Goal: Task Accomplishment & Management: Use online tool/utility

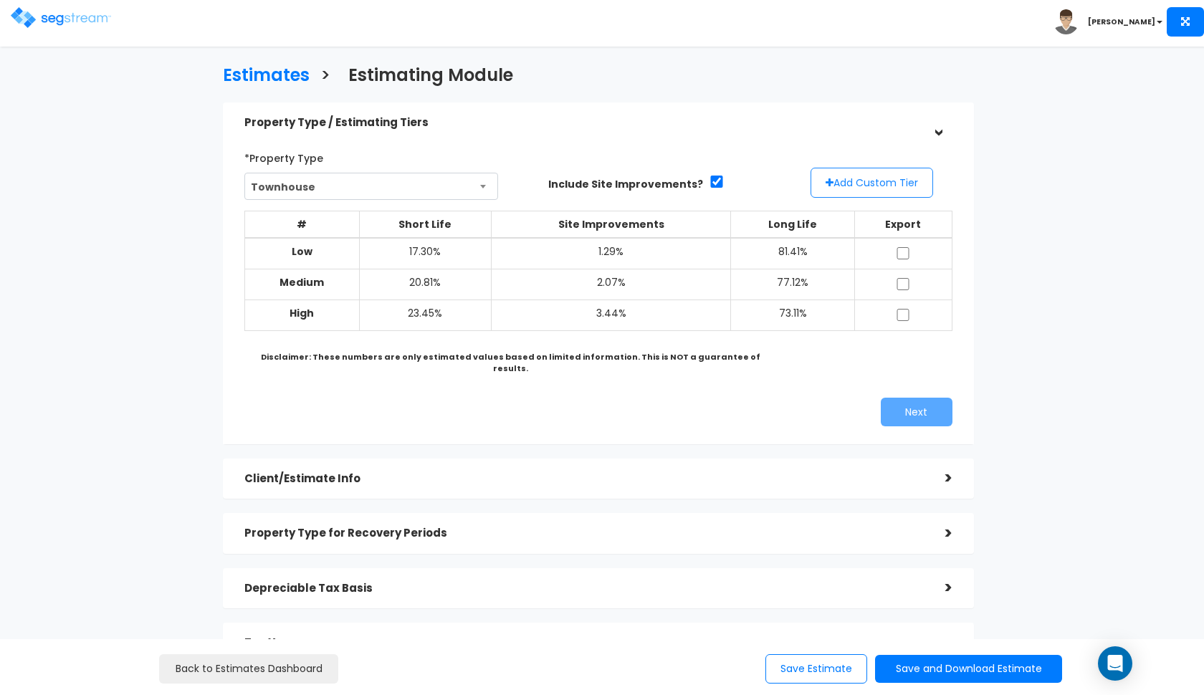
click at [868, 177] on button "Add Custom Tier" at bounding box center [871, 183] width 123 height 30
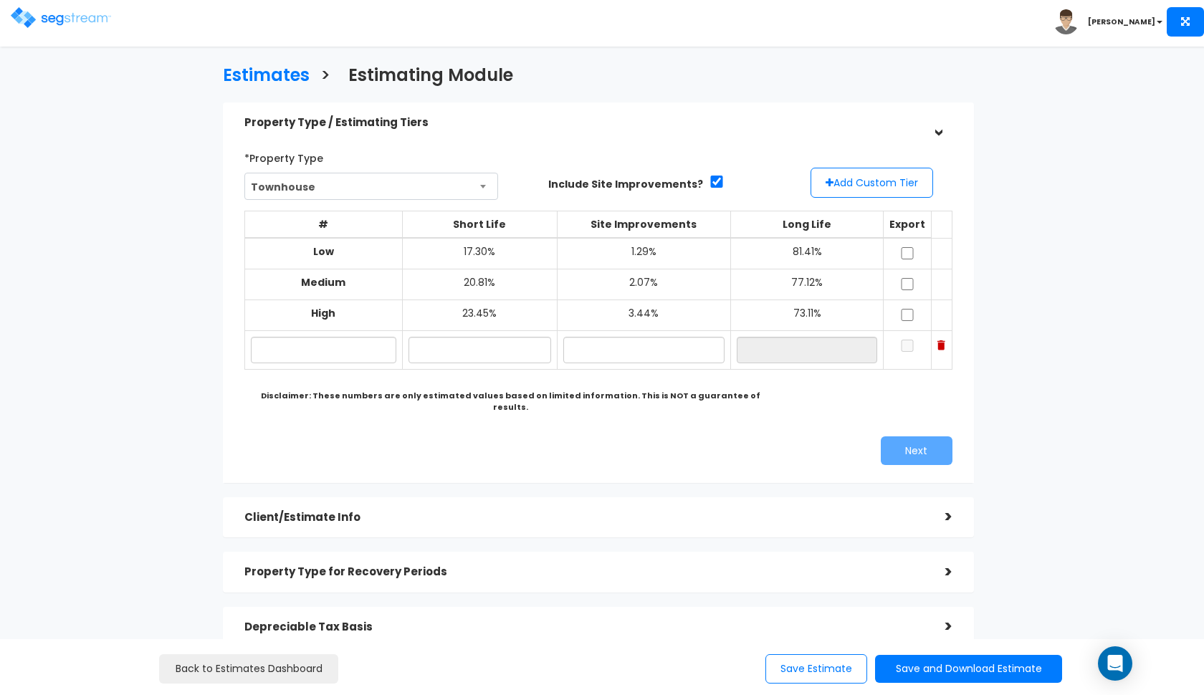
click at [475, 185] on span "Townhouse" at bounding box center [371, 186] width 253 height 27
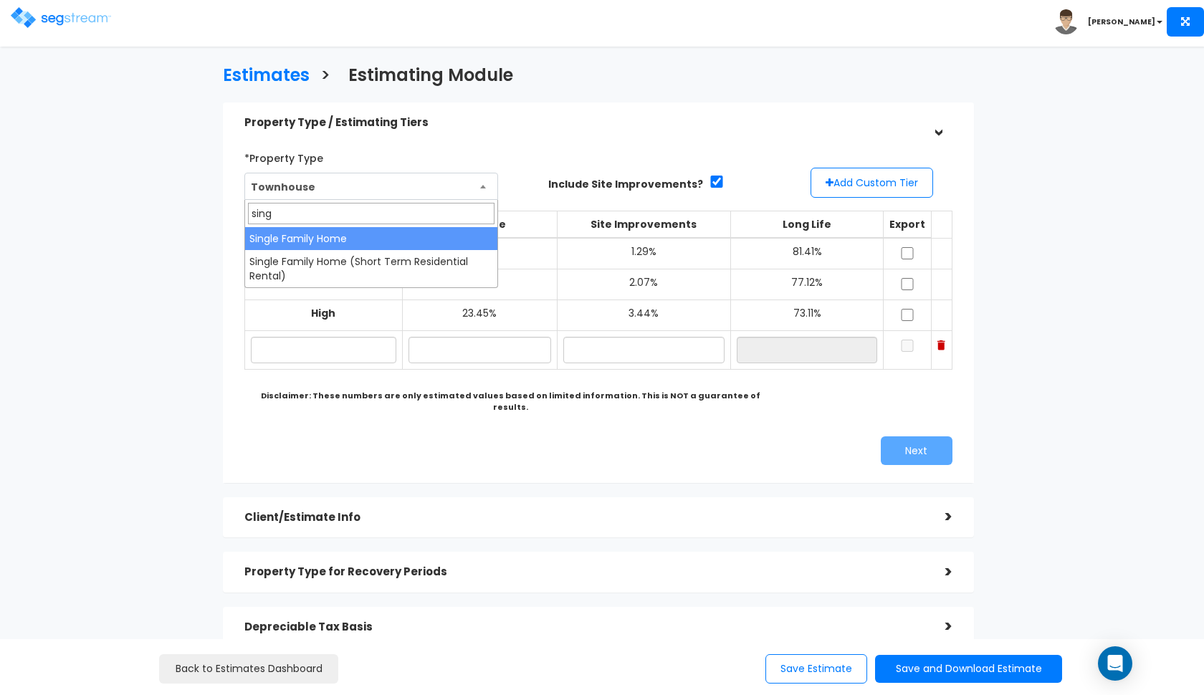
type input "sing"
select select "78"
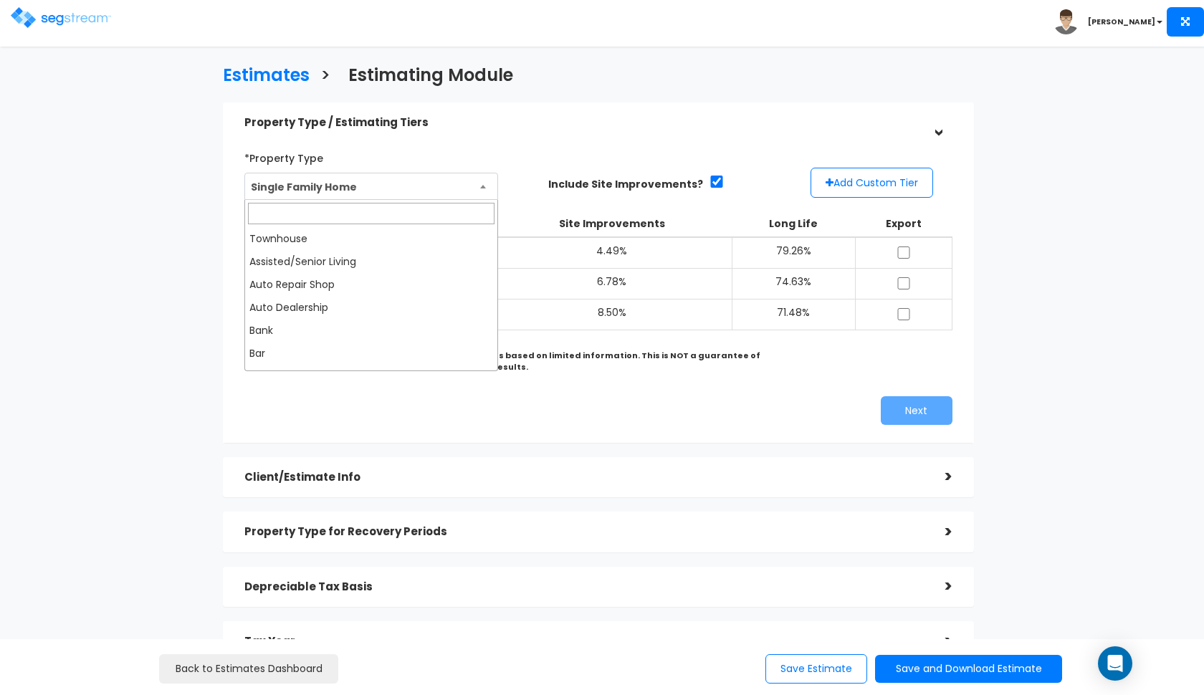
click at [476, 183] on span "Single Family Home" at bounding box center [371, 186] width 253 height 27
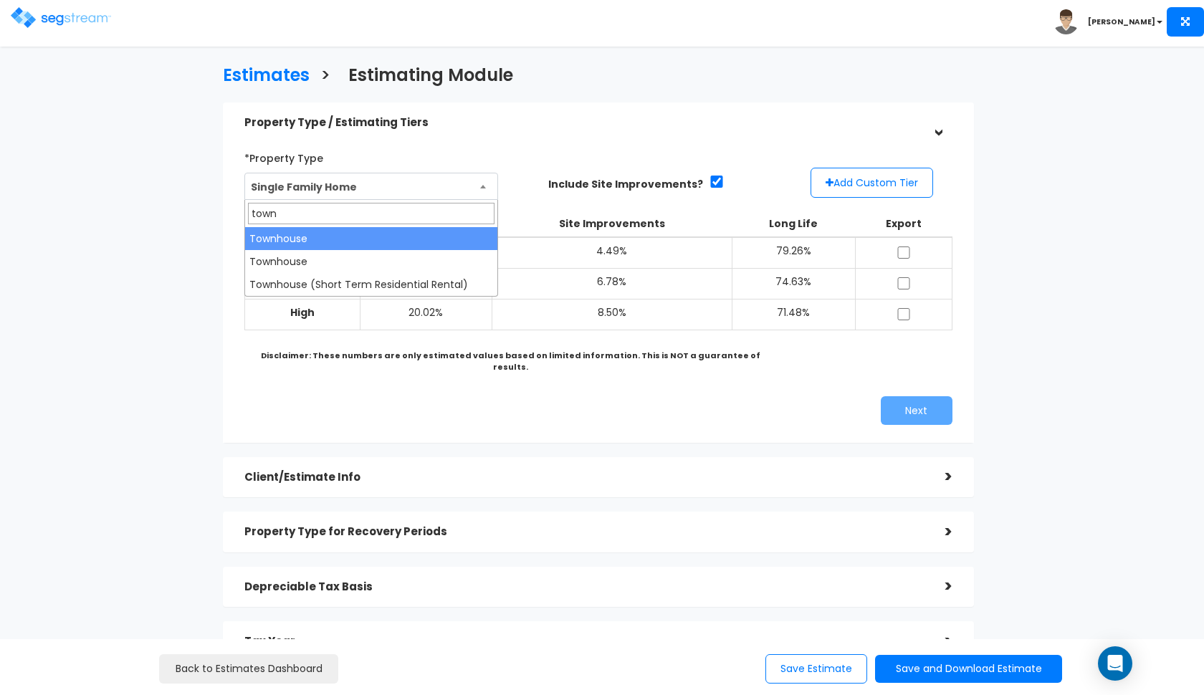
type input "town"
select select "144"
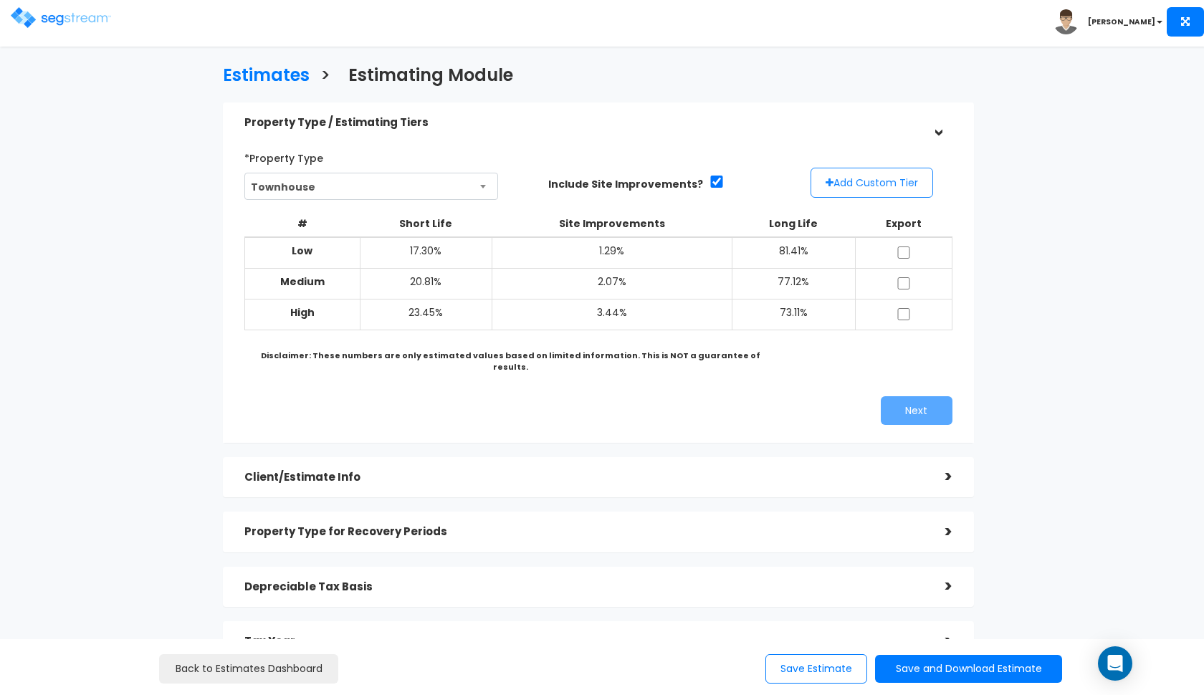
click at [840, 178] on button "Add Custom Tier" at bounding box center [871, 183] width 123 height 30
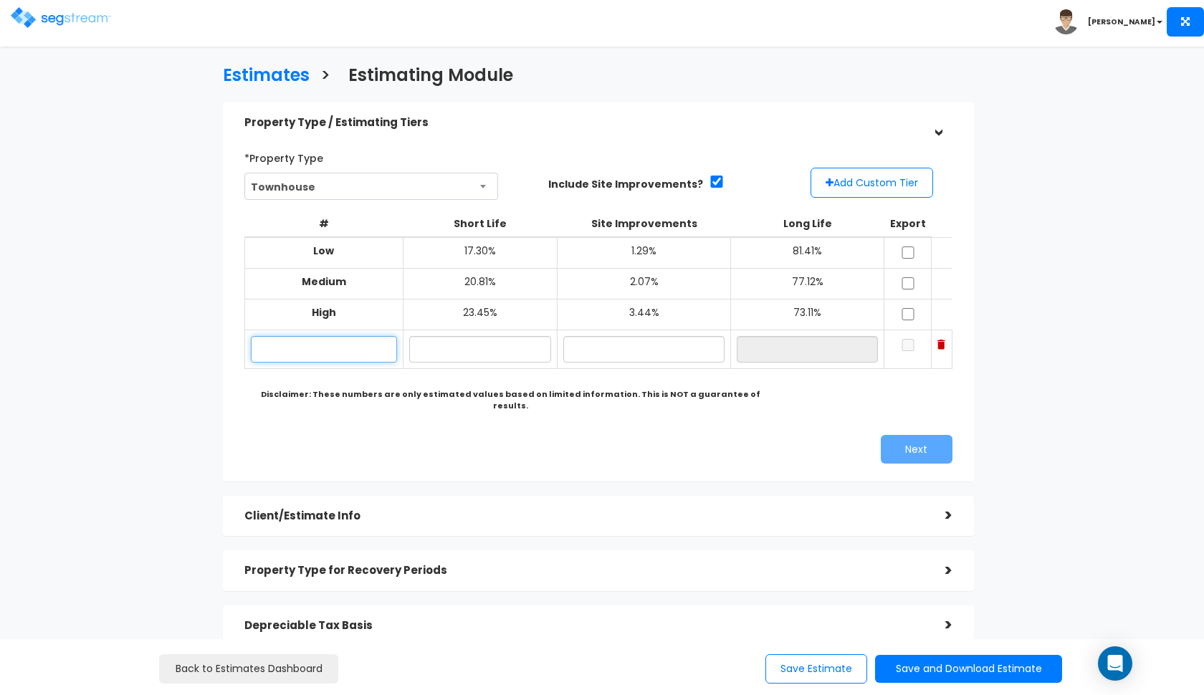
click at [350, 338] on input "text" at bounding box center [324, 349] width 146 height 27
click at [472, 344] on input "text" at bounding box center [480, 349] width 143 height 27
click at [358, 342] on input "18.9" at bounding box center [324, 349] width 146 height 27
type input "19.1"
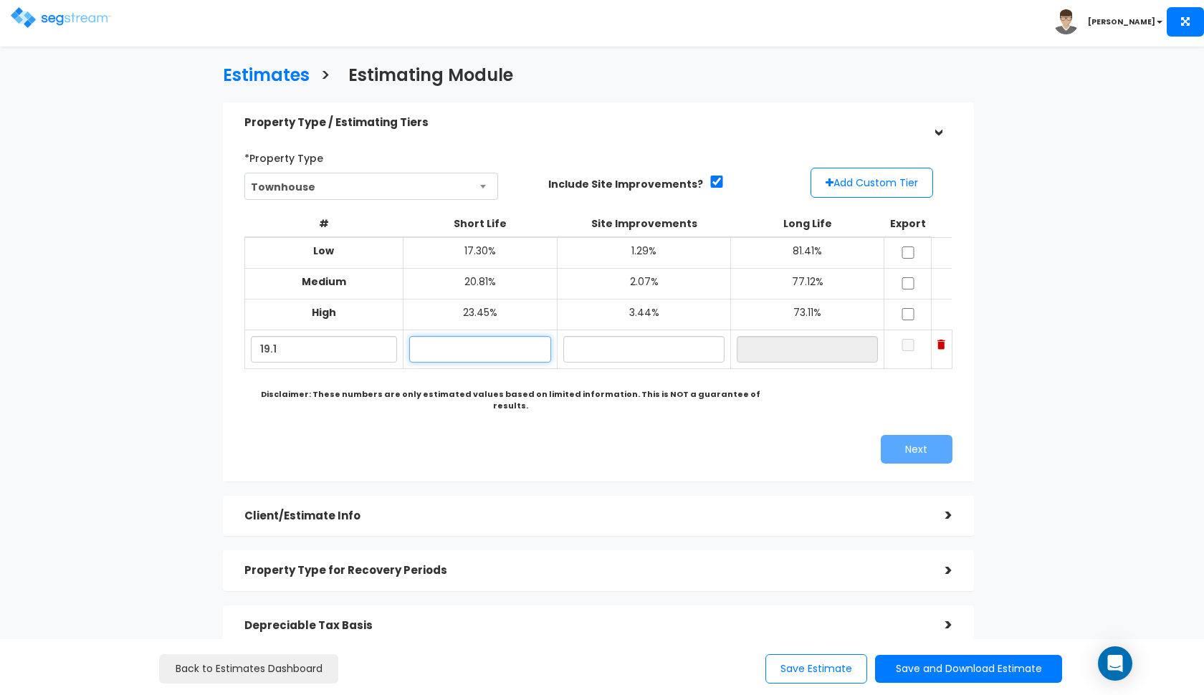
click at [454, 340] on input "text" at bounding box center [480, 349] width 143 height 27
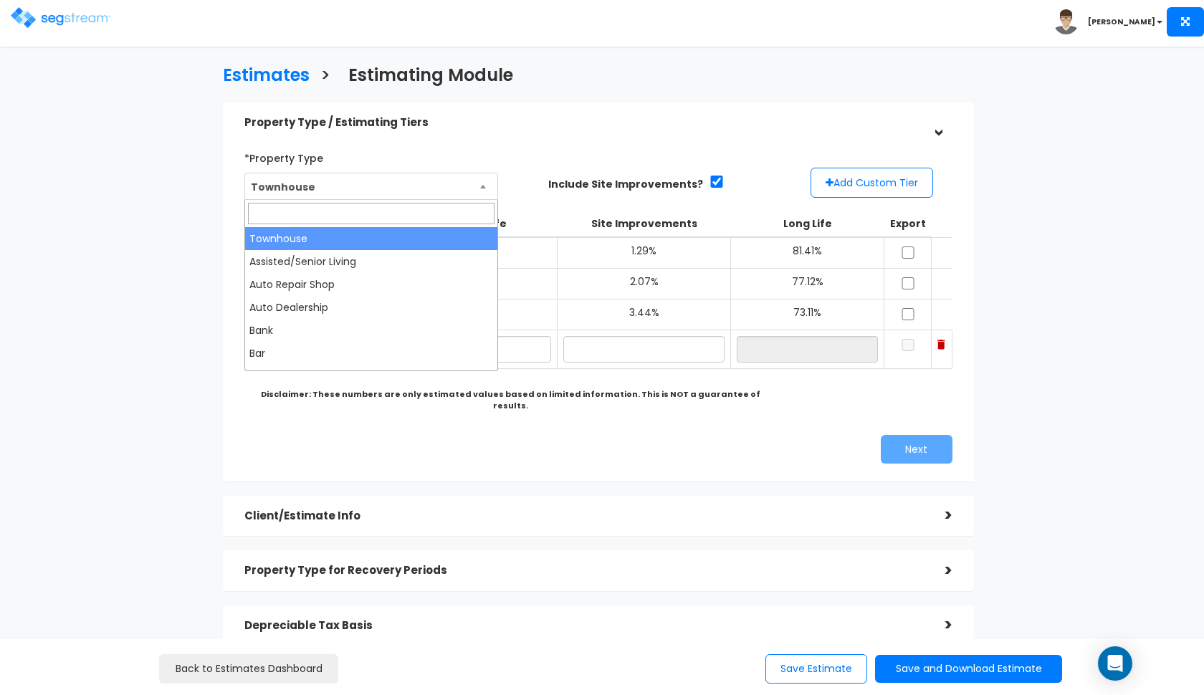
click at [307, 178] on span "Townhouse" at bounding box center [371, 186] width 253 height 27
type input "sing"
select select "78"
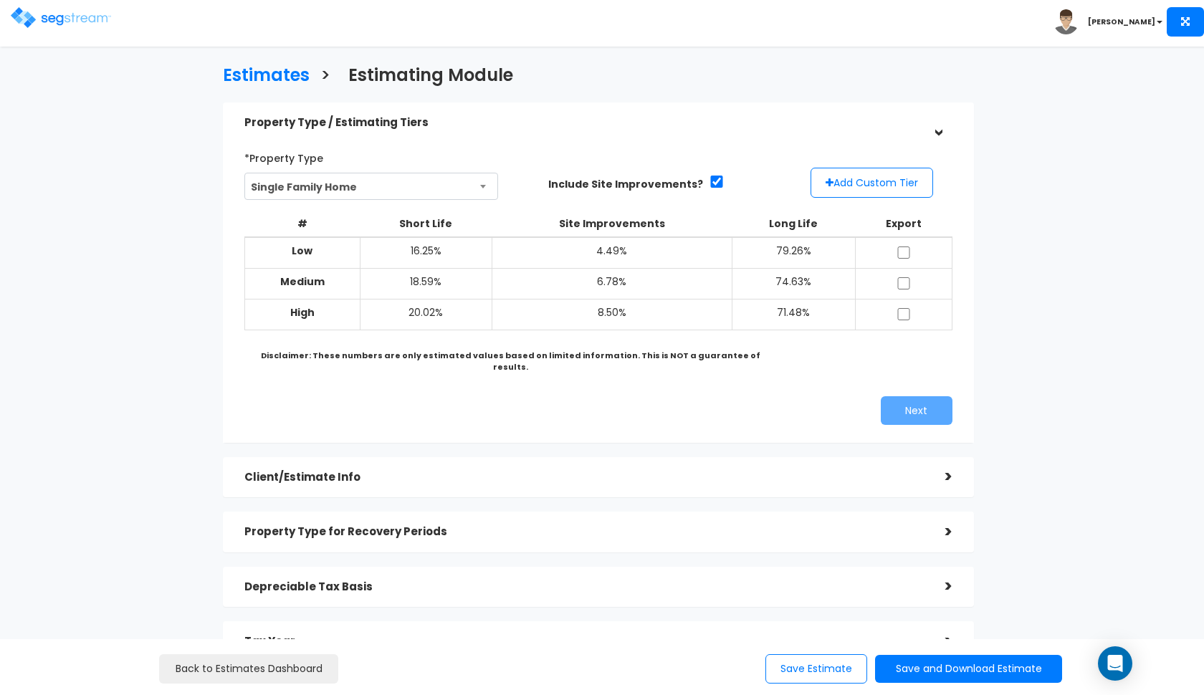
click at [420, 191] on span "Single Family Home" at bounding box center [371, 186] width 253 height 27
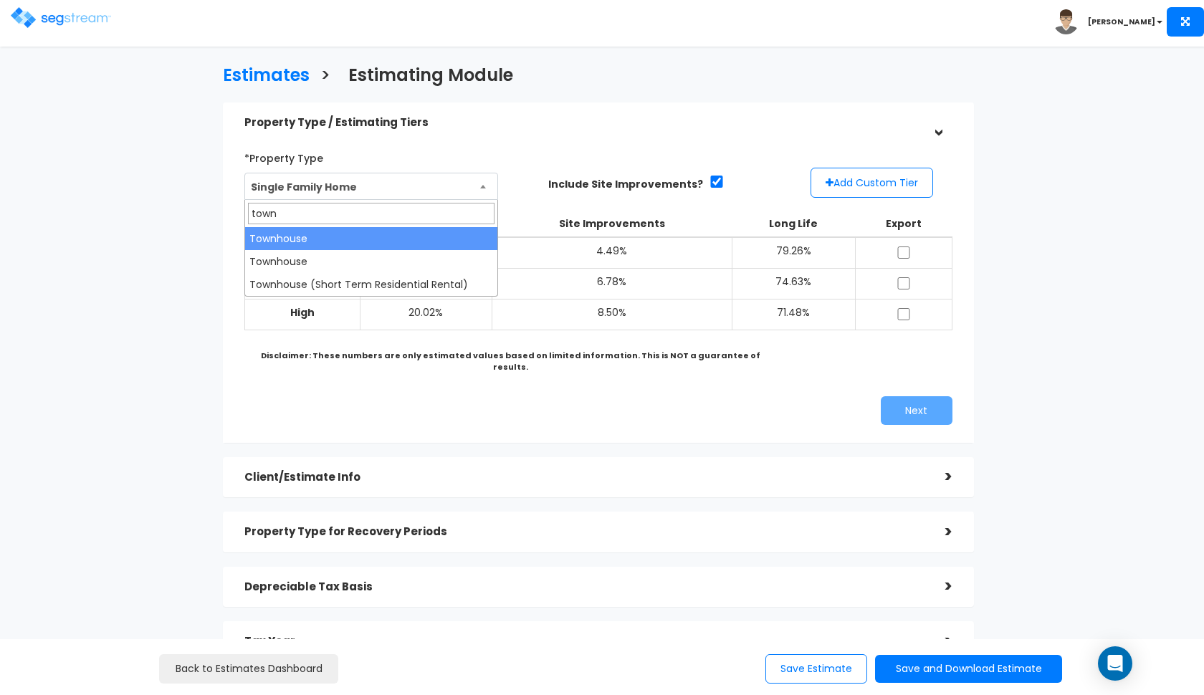
type input "town"
select select "144"
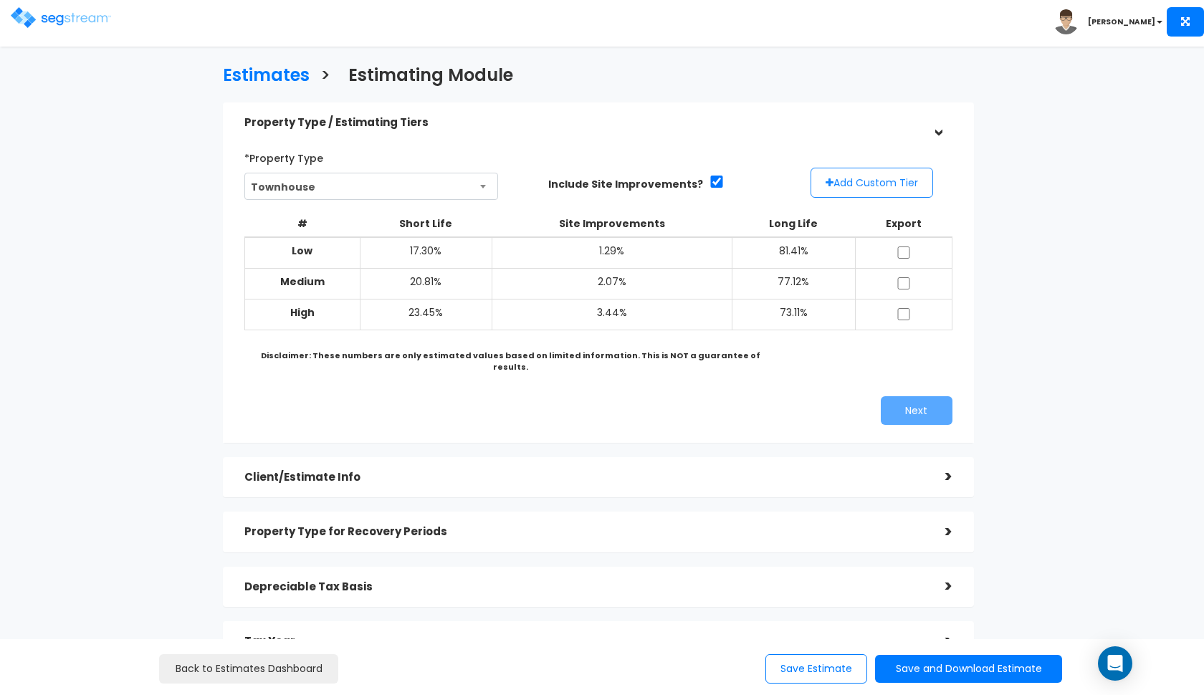
click at [858, 175] on button "Add Custom Tier" at bounding box center [871, 183] width 123 height 30
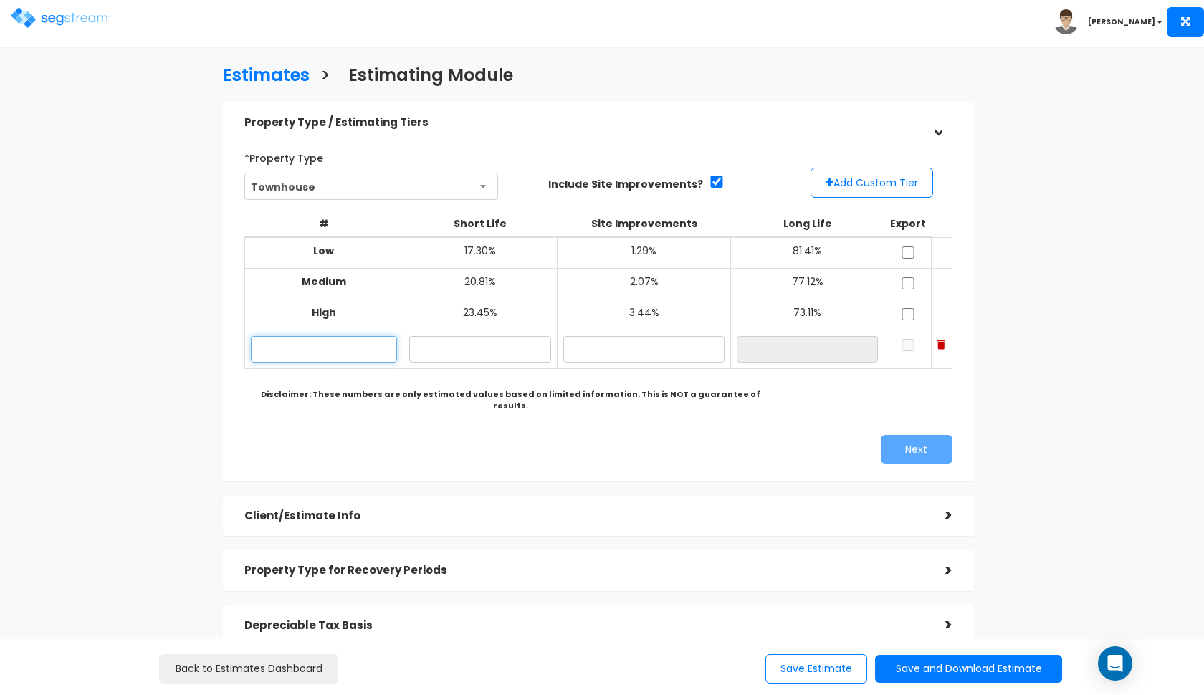
click at [369, 341] on input "text" at bounding box center [324, 349] width 146 height 27
type input "18.8"
click at [459, 342] on input "text" at bounding box center [480, 349] width 143 height 27
click at [450, 405] on div "*Property Type [GEOGRAPHIC_DATA] Assisted/Senior Living Auto Repair Shop Auto D…" at bounding box center [598, 304] width 729 height 331
click at [463, 347] on input "2.00%" at bounding box center [480, 349] width 143 height 27
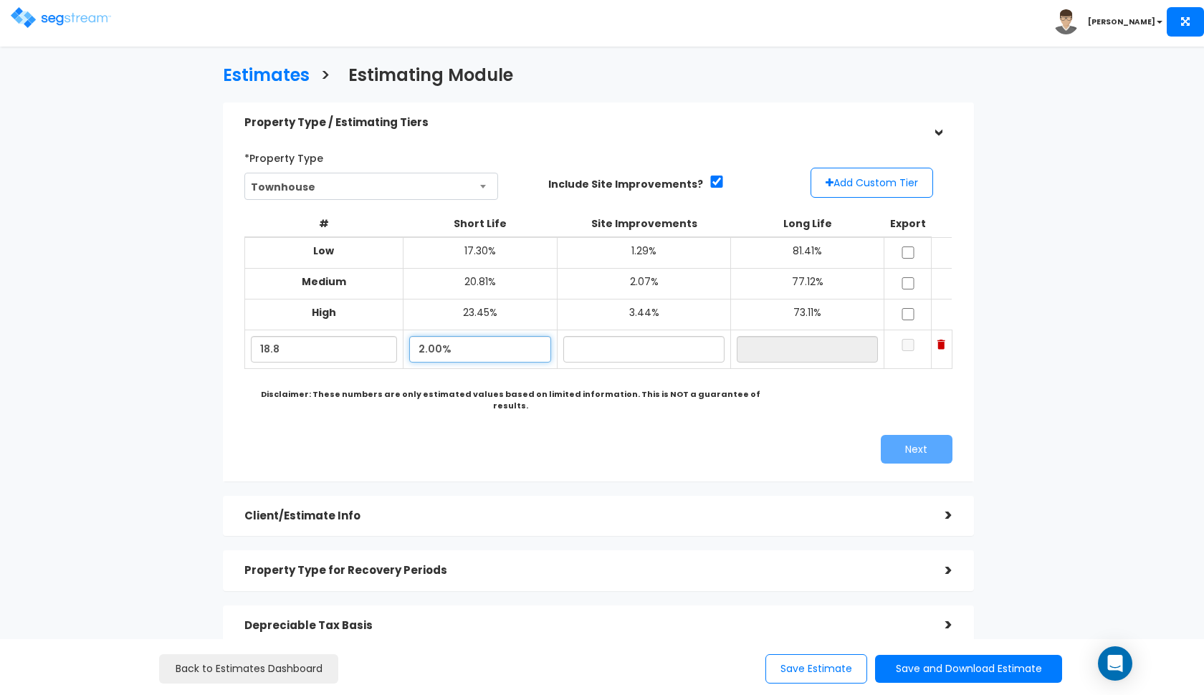
click at [463, 347] on input "2.00%" at bounding box center [480, 349] width 143 height 27
type input "18.80%"
type input "2.20%"
type input "79.00%"
click at [409, 411] on div "*Property Type [GEOGRAPHIC_DATA] Assisted/Senior Living Auto Repair Shop Auto D…" at bounding box center [598, 304] width 729 height 331
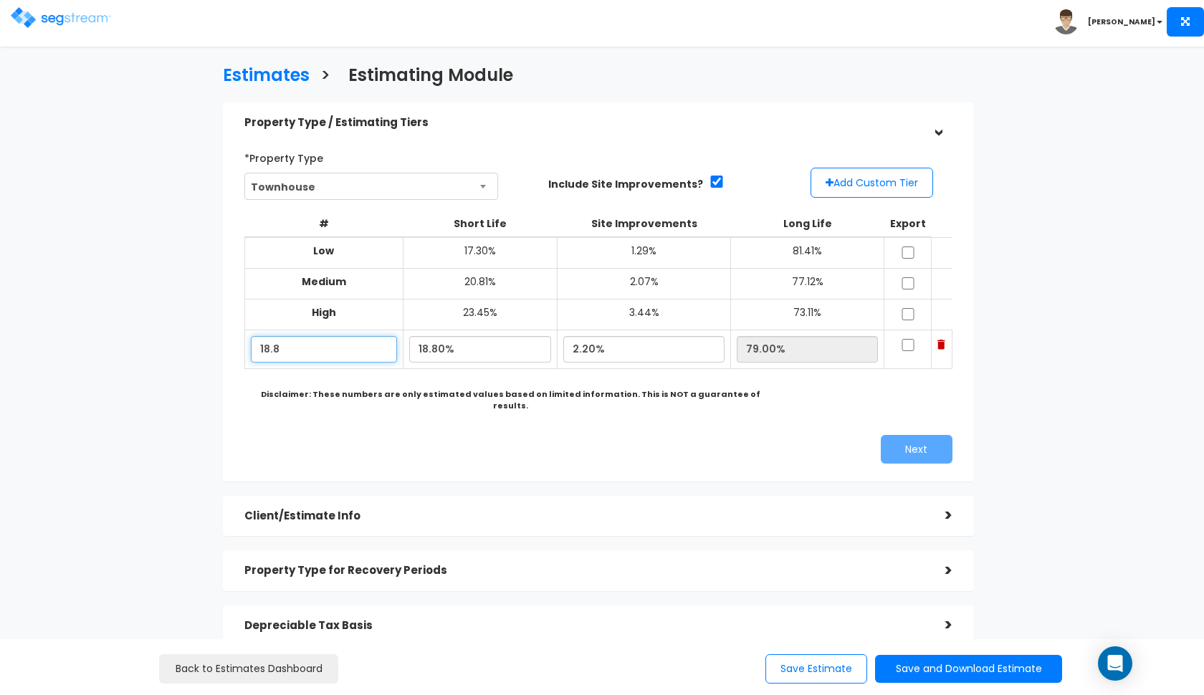
click at [349, 343] on input "18.8" at bounding box center [324, 349] width 146 height 27
click at [593, 342] on input "2.20%" at bounding box center [643, 349] width 161 height 27
type input "2.10%"
type input "79.10%"
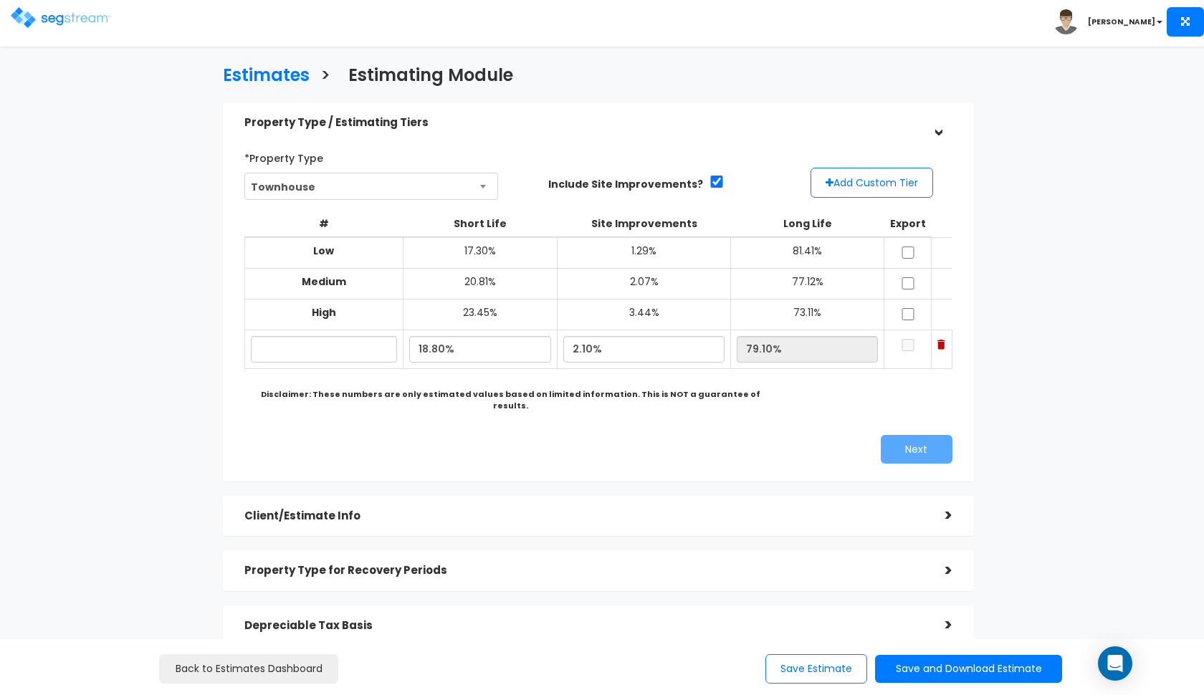
click at [684, 398] on div "# Short Life Site Improvements Long Life Export Low 17.30% 1.29% 81.41% Medium …" at bounding box center [598, 308] width 708 height 216
click at [910, 256] on input "checkbox" at bounding box center [908, 252] width 14 height 12
checkbox input "true"
click at [910, 279] on input "checkbox" at bounding box center [908, 283] width 14 height 12
checkbox input "true"
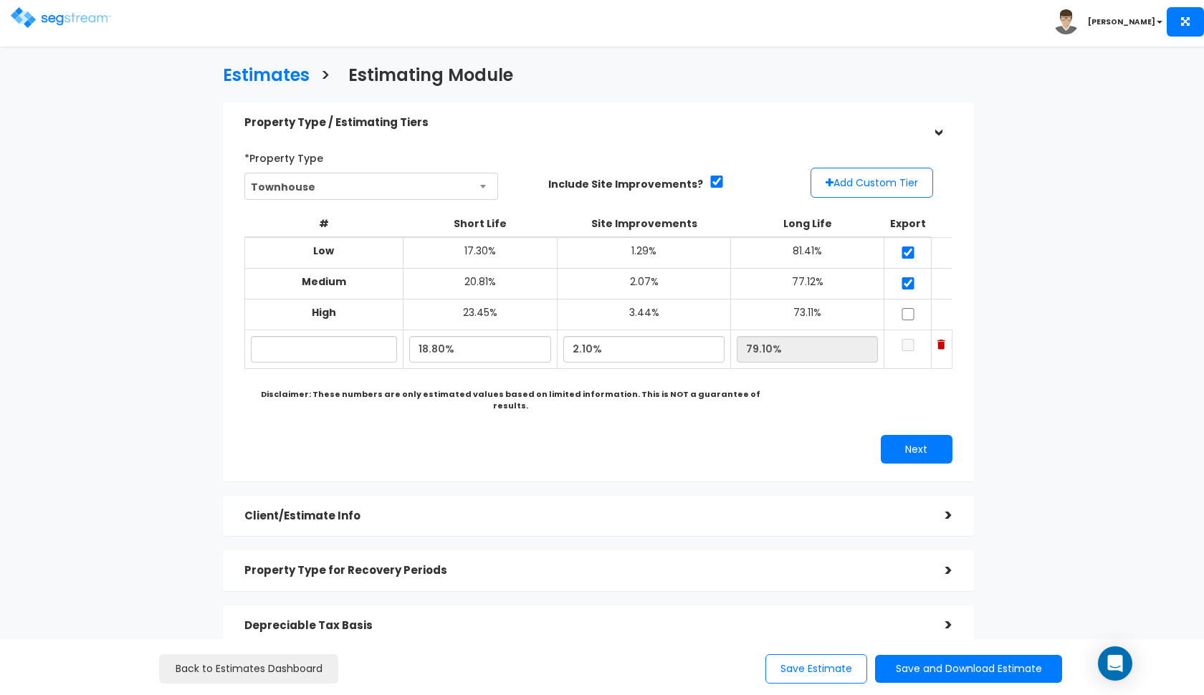
click at [909, 310] on input "checkbox" at bounding box center [908, 314] width 14 height 12
checkbox input "true"
click at [326, 343] on input "text" at bounding box center [324, 349] width 146 height 27
type input "[STREET_ADDRESS]"
click at [336, 435] on div "Next" at bounding box center [598, 449] width 729 height 29
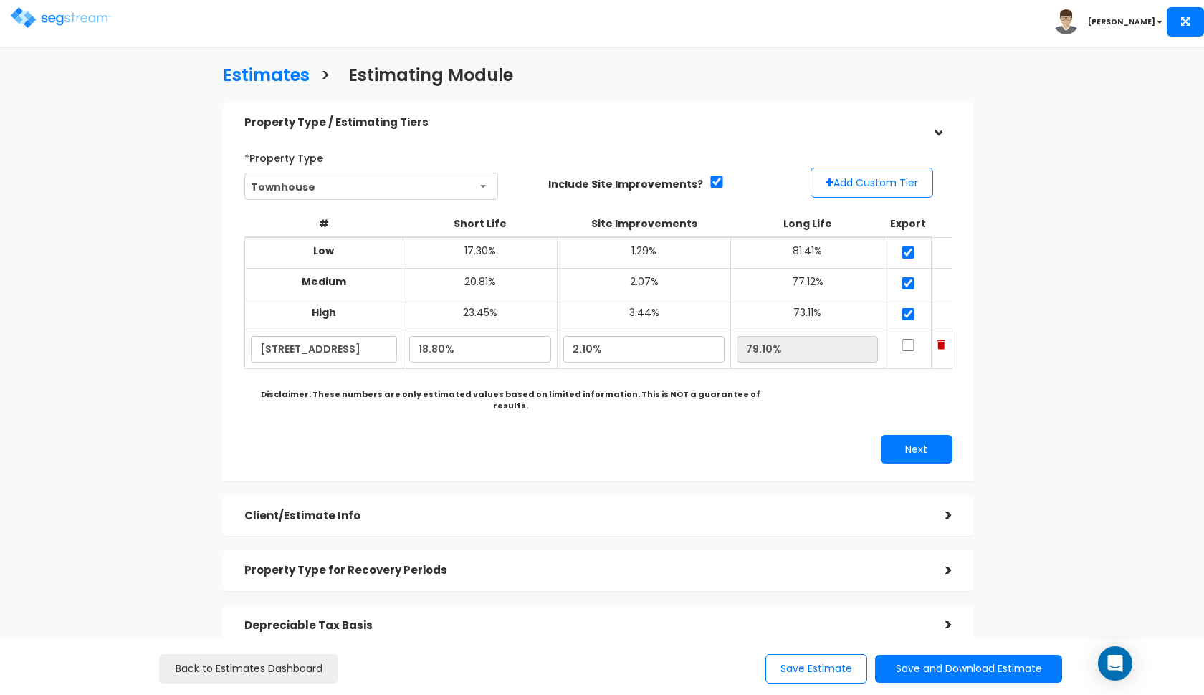
click at [910, 347] on td at bounding box center [907, 349] width 47 height 39
click at [911, 345] on input "checkbox" at bounding box center [908, 345] width 14 height 12
checkbox input "true"
click at [584, 343] on input "2.10%" at bounding box center [643, 349] width 161 height 27
type input "1.40%"
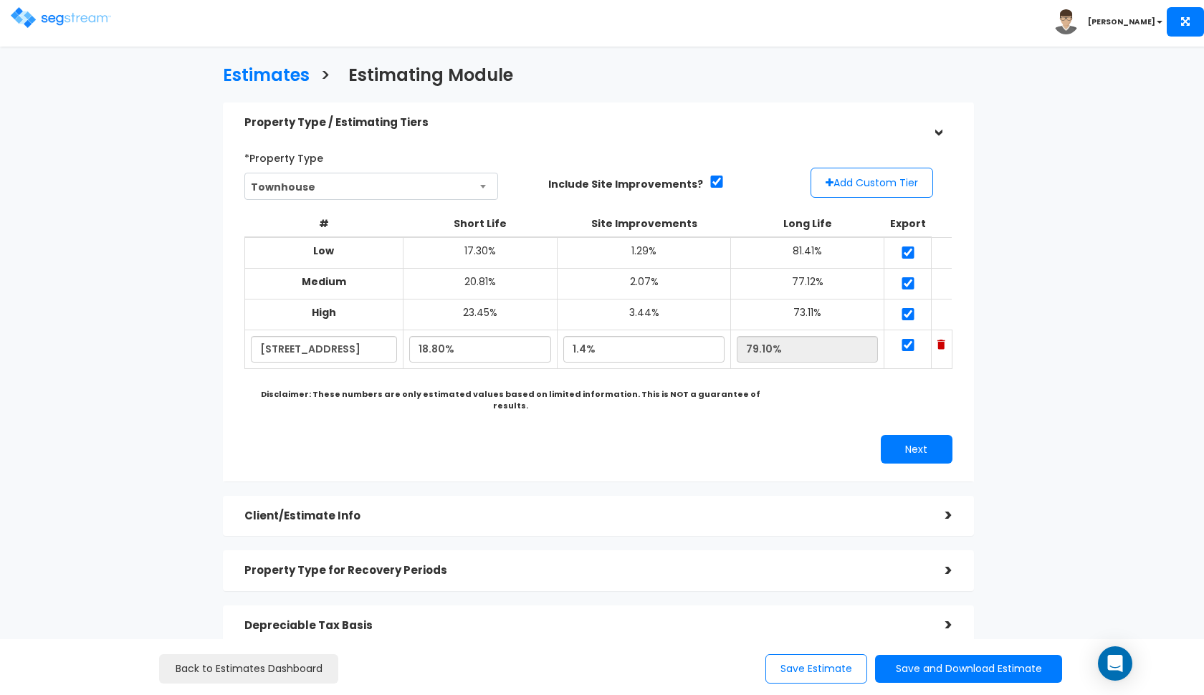
type input "79.80%"
click at [580, 405] on div "*Property Type [GEOGRAPHIC_DATA] Assisted/Senior Living Auto Repair Shop Auto D…" at bounding box center [598, 304] width 729 height 331
click at [594, 345] on input "1.40%" at bounding box center [643, 349] width 161 height 27
type input "1.70%"
type input "79.50%"
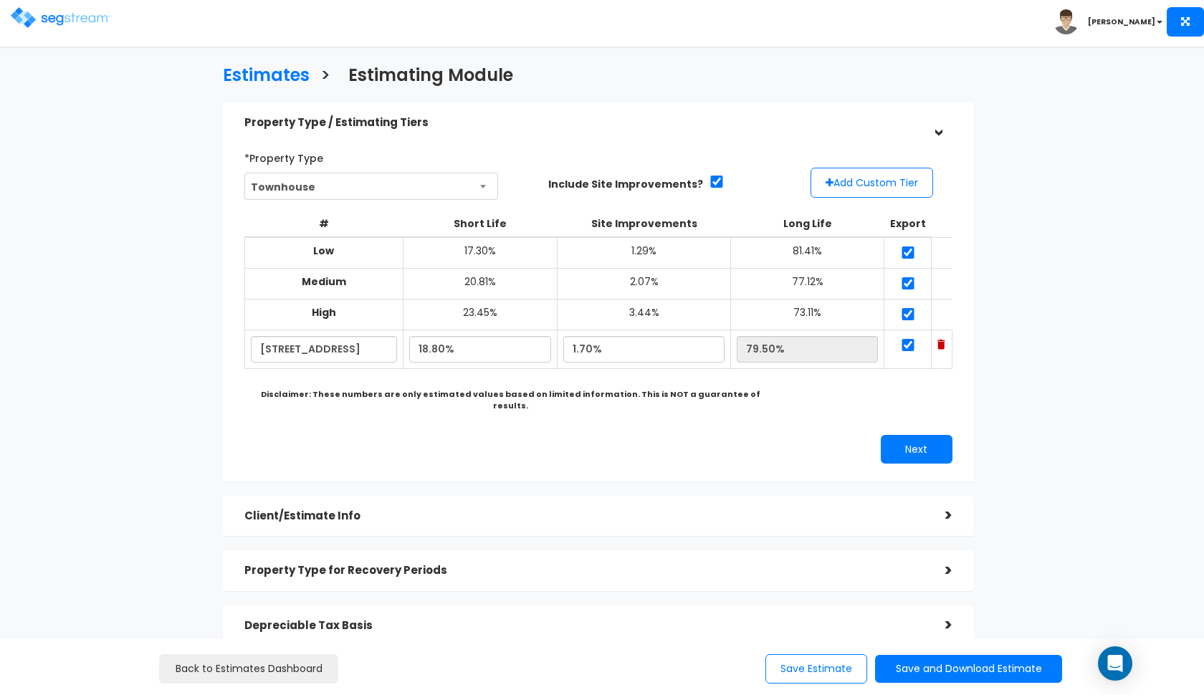
click at [596, 410] on div "*Property Type [GEOGRAPHIC_DATA] Assisted/Senior Living Auto Repair Shop Auto D…" at bounding box center [598, 304] width 729 height 331
click at [908, 435] on button "Next" at bounding box center [917, 449] width 72 height 29
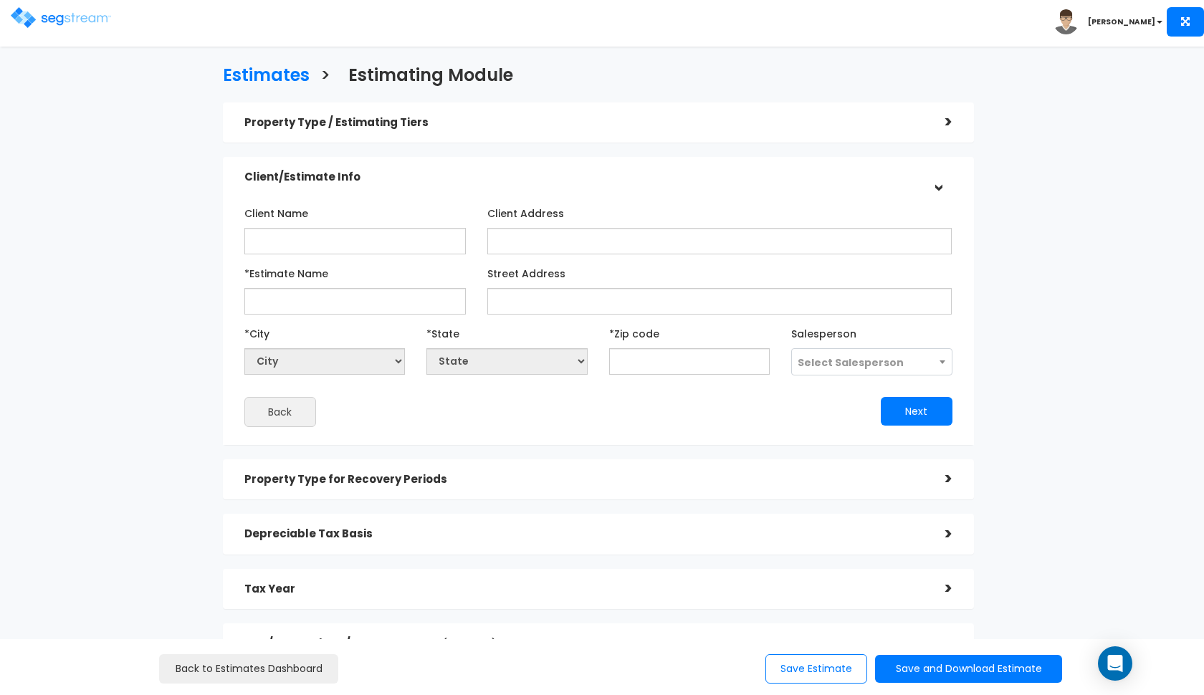
click at [284, 415] on button "Back" at bounding box center [280, 412] width 72 height 30
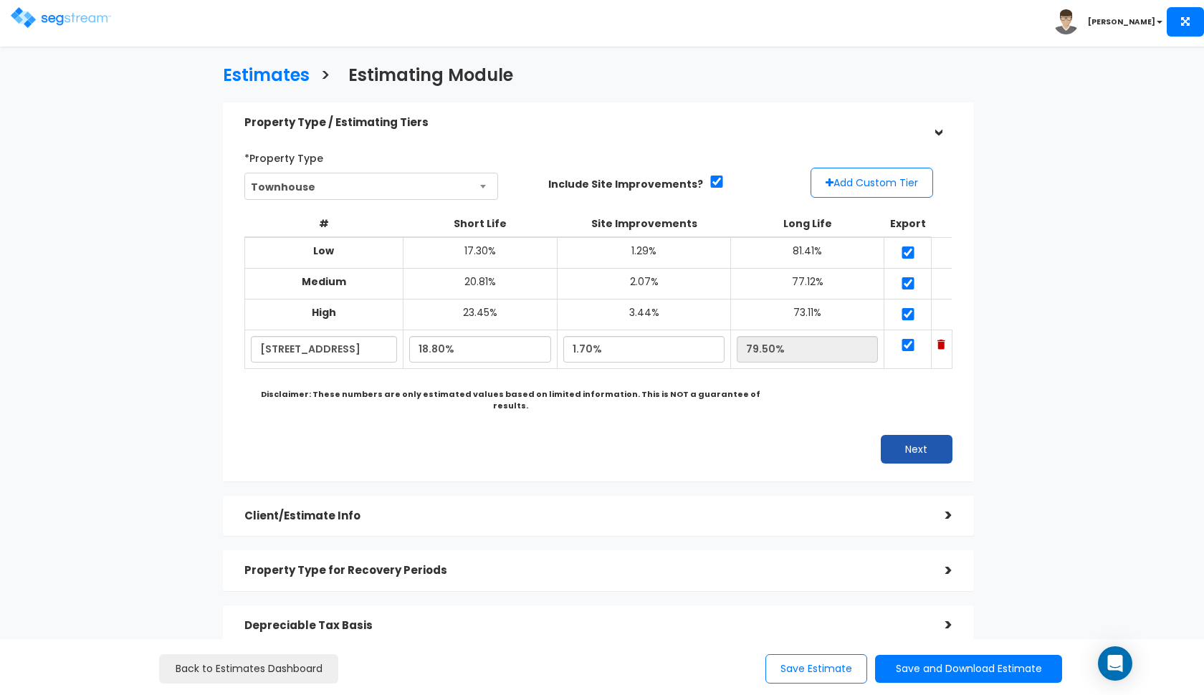
click at [906, 435] on button "Next" at bounding box center [917, 449] width 72 height 29
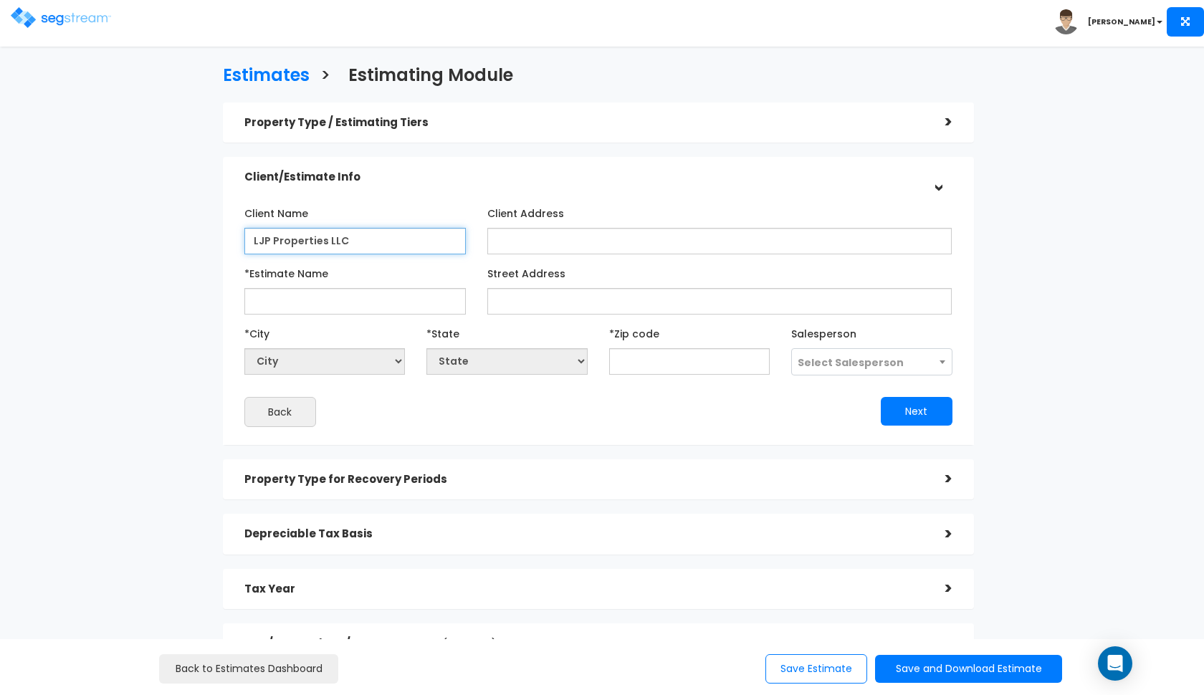
type input "LJP Properties LLC"
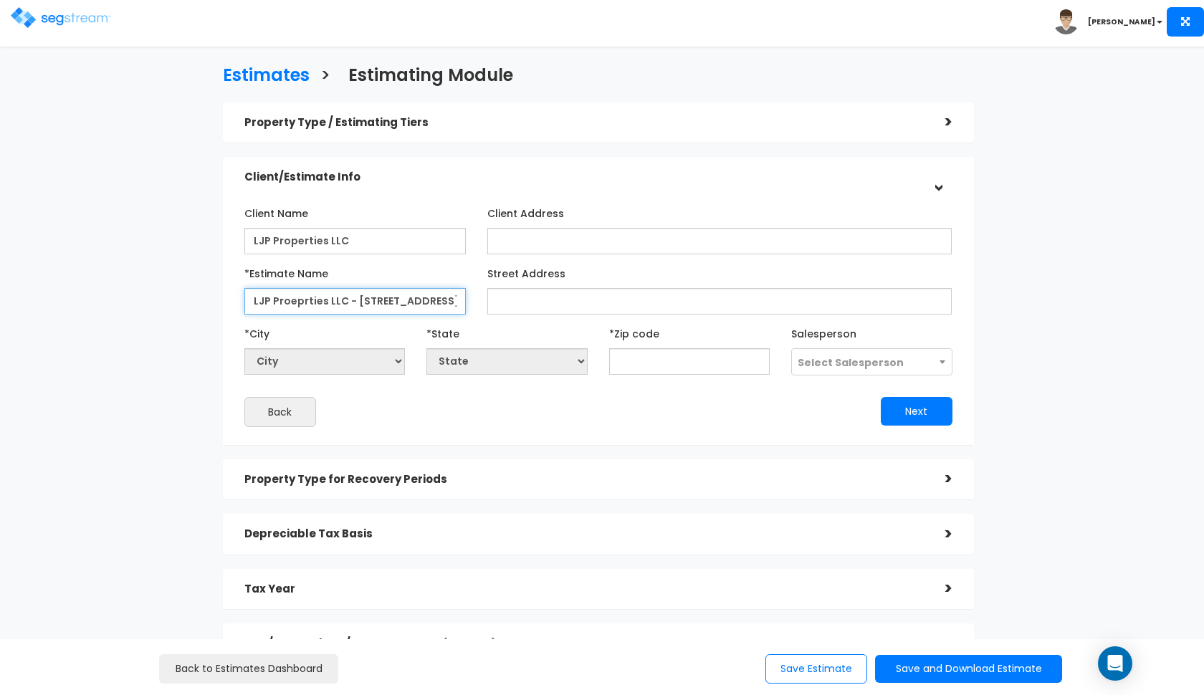
type input "LJP Proeprties LLC - [STREET_ADDRESS]"
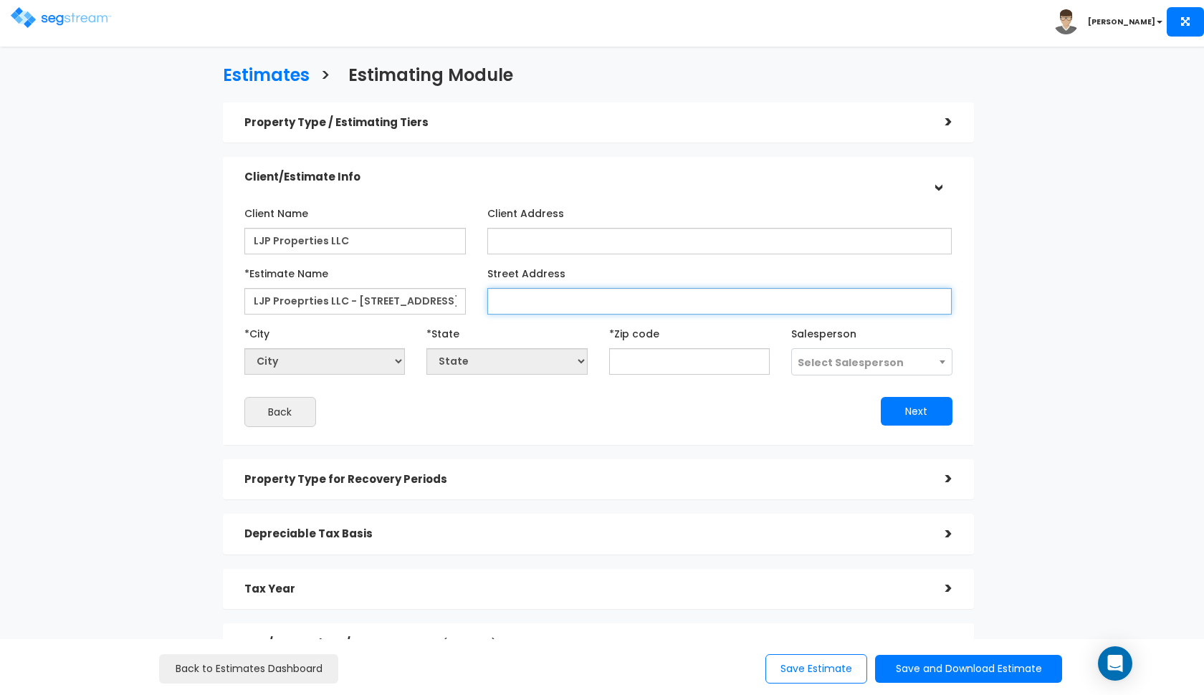
paste input "[STREET_ADDRESS]"
drag, startPoint x: 788, startPoint y: 299, endPoint x: 747, endPoint y: 295, distance: 41.1
click at [747, 295] on input "[STREET_ADDRESS]" at bounding box center [719, 301] width 465 height 27
type input "[STREET_ADDRESS]"
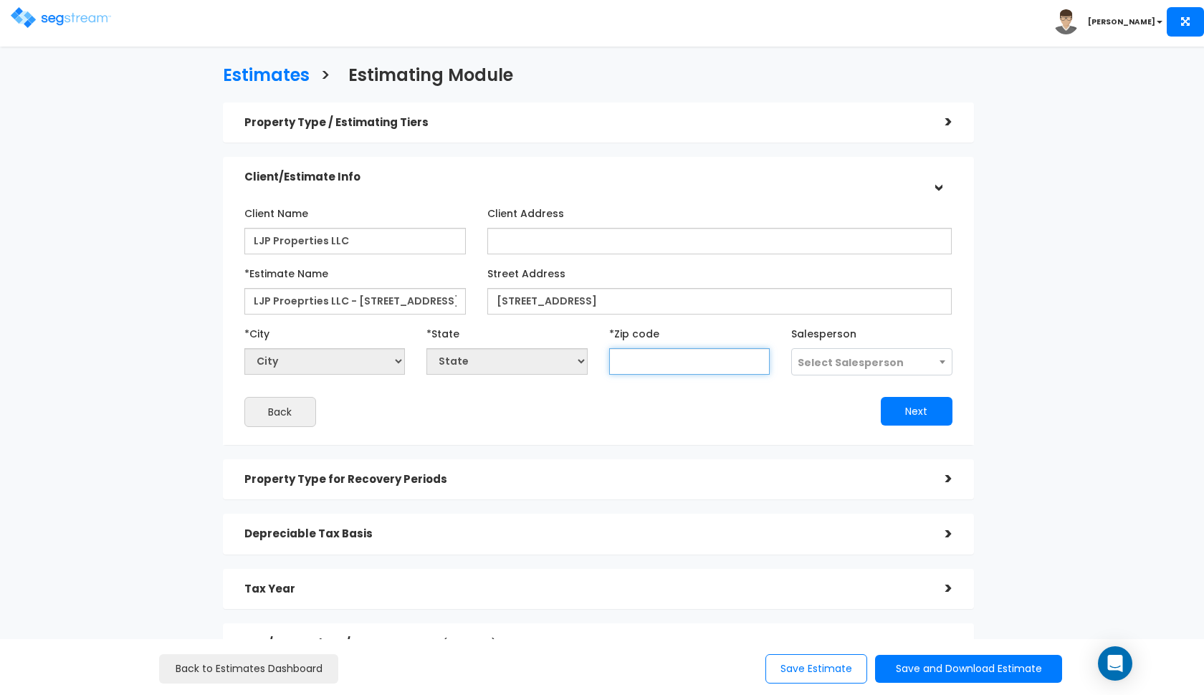
paste input "28428"
type input "28428"
select select "NC"
type input "28428"
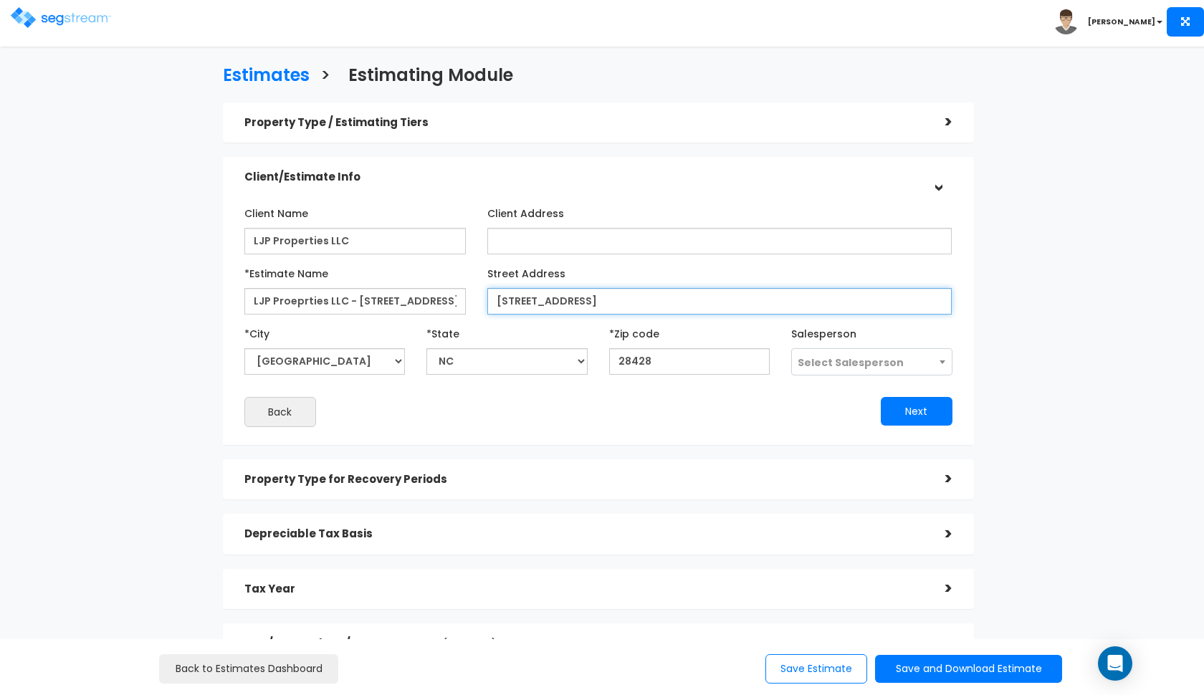
drag, startPoint x: 793, startPoint y: 297, endPoint x: 666, endPoint y: 282, distance: 128.4
click at [666, 282] on div "Street Address [STREET_ADDRESS]" at bounding box center [719, 288] width 465 height 53
click at [803, 306] on input "[STREET_ADDRESS]" at bounding box center [719, 301] width 465 height 27
drag, startPoint x: 802, startPoint y: 300, endPoint x: 648, endPoint y: 299, distance: 154.8
click at [648, 299] on input "[STREET_ADDRESS]" at bounding box center [719, 301] width 465 height 27
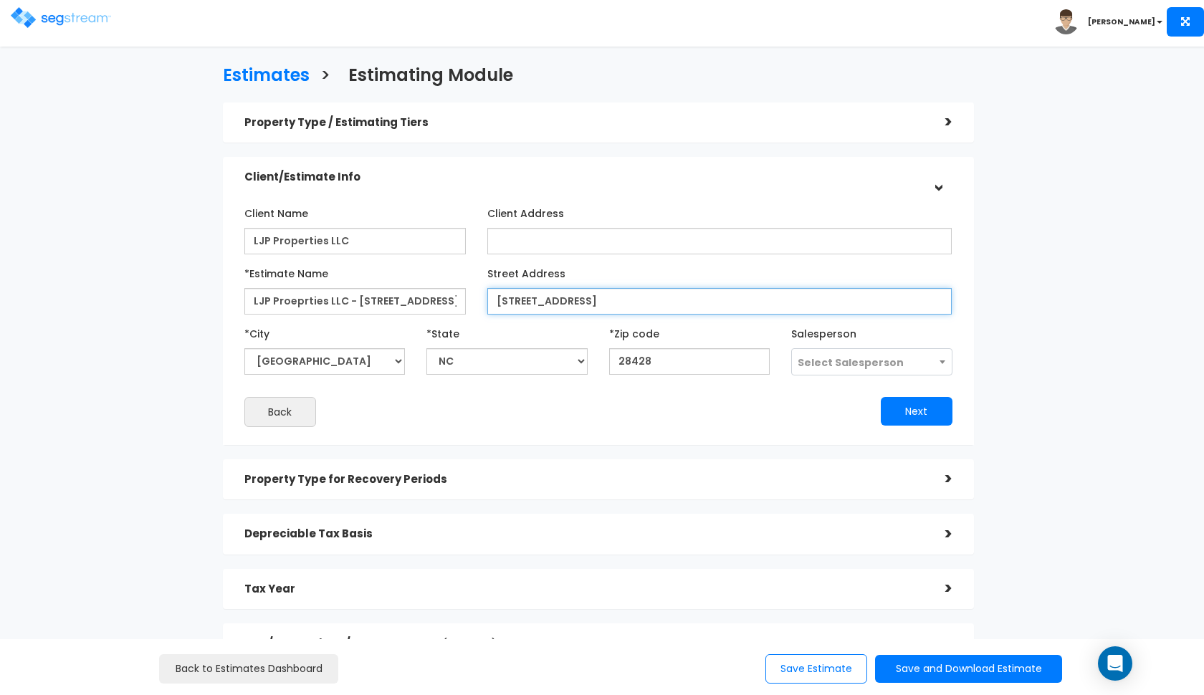
type input "[STREET_ADDRESS]"
click at [796, 366] on span "Select Salesperson" at bounding box center [872, 362] width 160 height 27
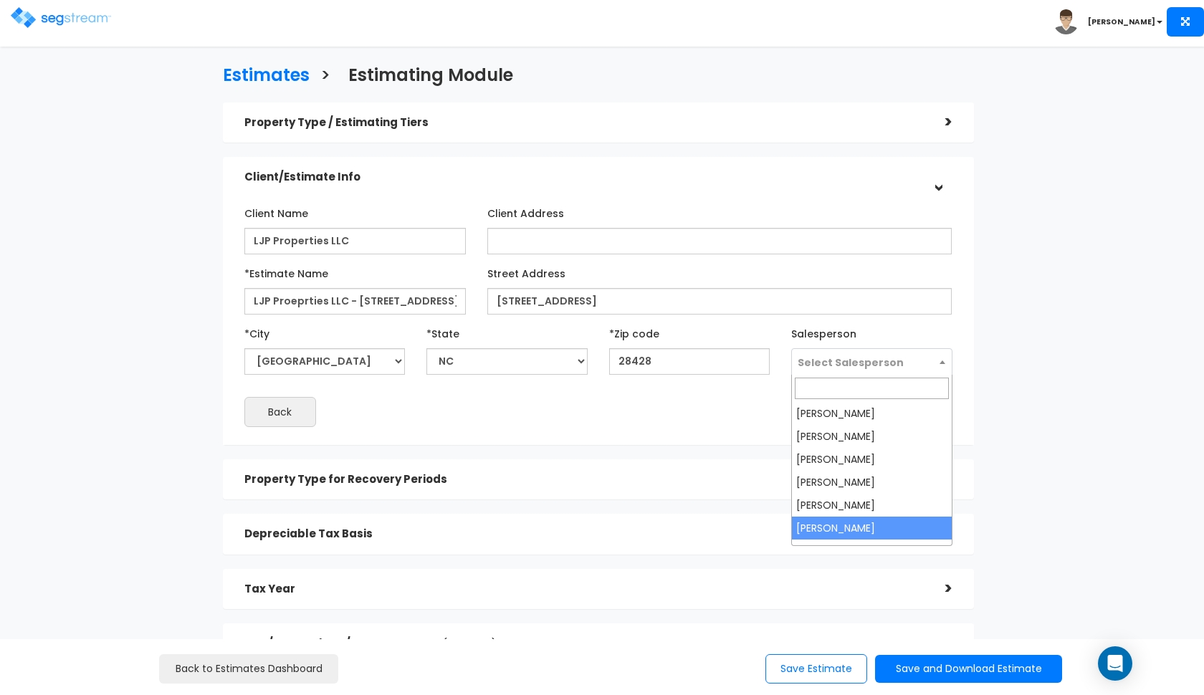
select select "190"
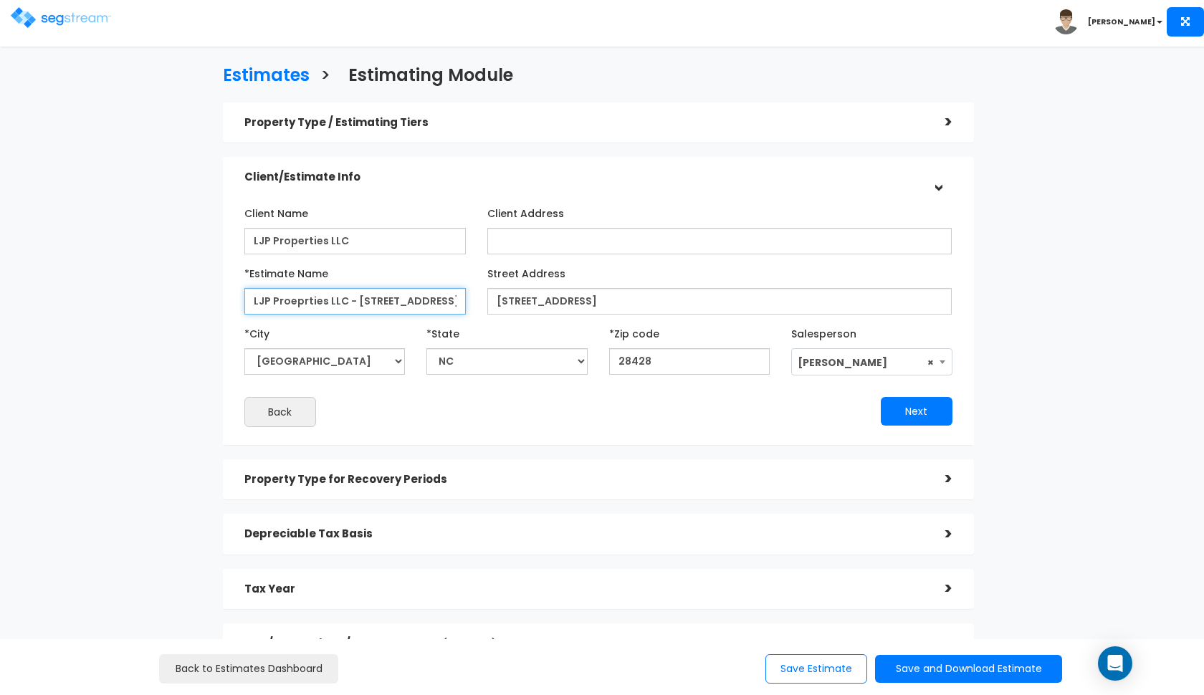
click at [446, 301] on input "LJP Proeprties LLC - [STREET_ADDRESS]" at bounding box center [354, 301] width 221 height 27
click at [284, 296] on input "LJP Proeprties LLC - [STREET_ADDRESS]" at bounding box center [354, 301] width 221 height 27
type input "LJP Properties LLC - [STREET_ADDRESS]"
click at [374, 237] on input "LJP Properties LLC" at bounding box center [354, 241] width 221 height 27
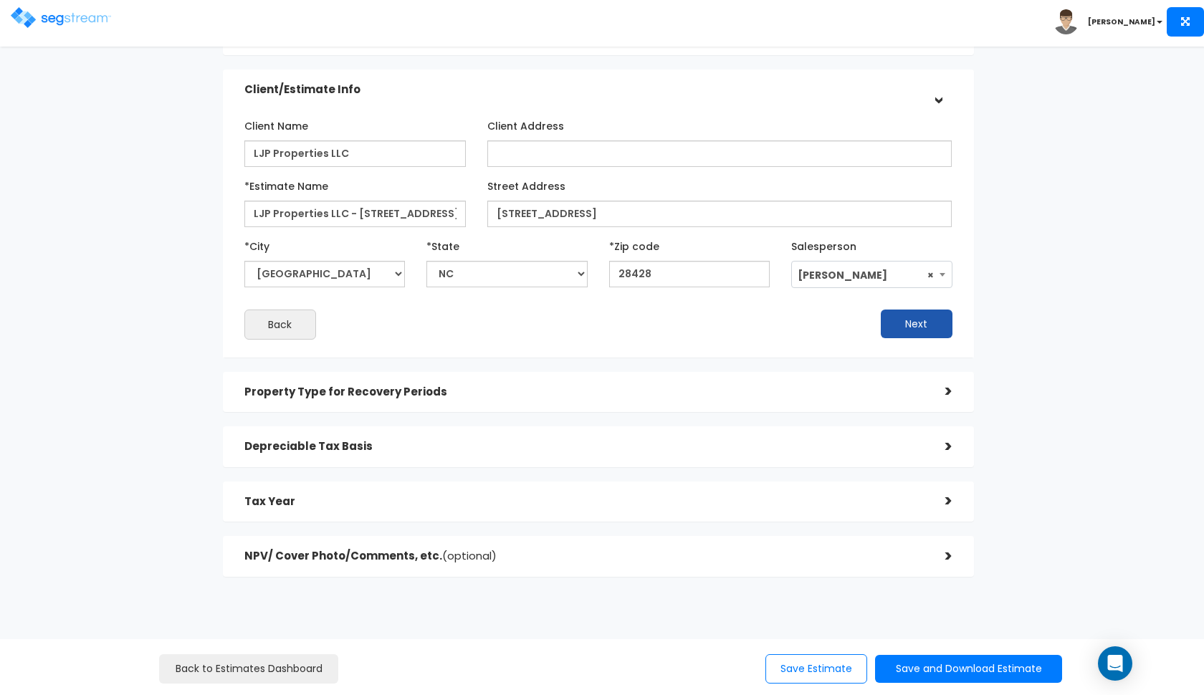
click at [914, 330] on button "Next" at bounding box center [917, 324] width 72 height 29
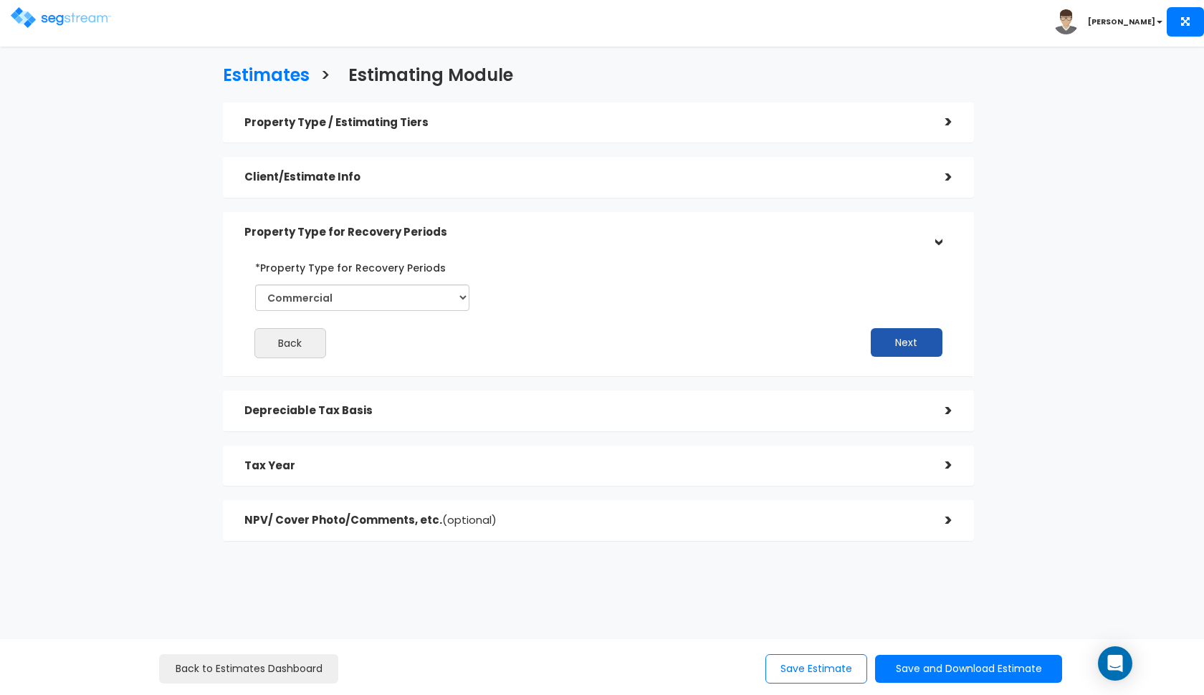
click at [898, 335] on button "Next" at bounding box center [906, 342] width 72 height 29
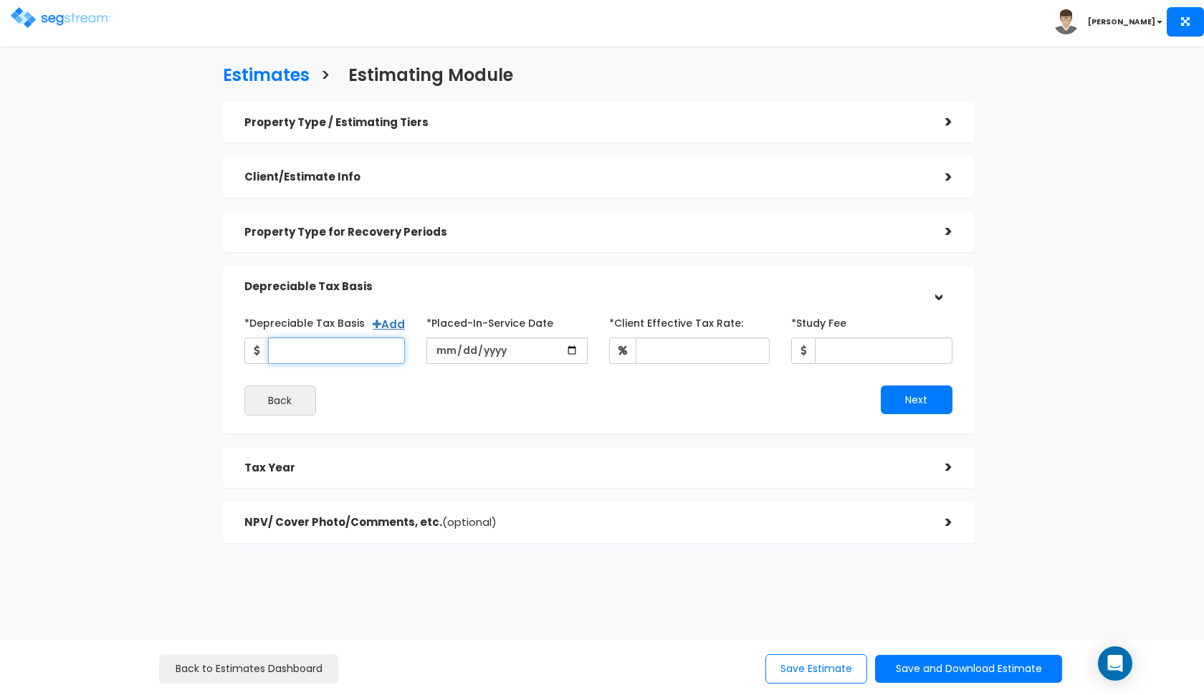
click at [310, 350] on input "*Depreciable Tax Basis" at bounding box center [337, 350] width 138 height 27
type input "718,250"
click at [441, 355] on input "date" at bounding box center [506, 350] width 161 height 27
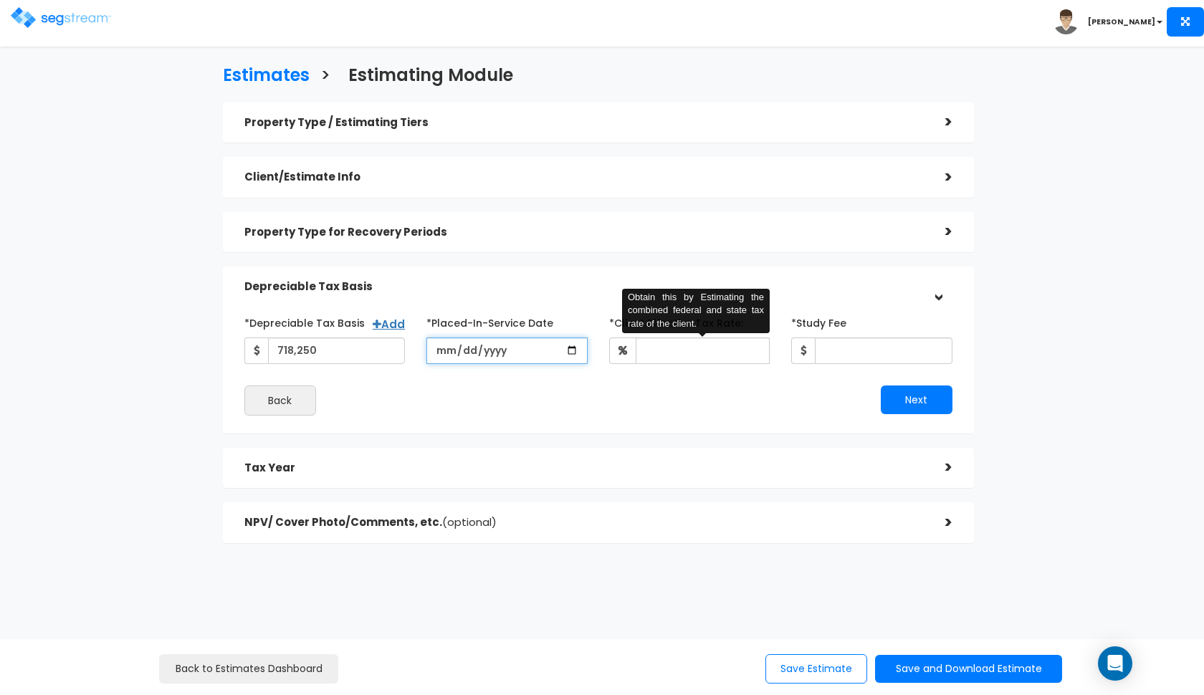
type input "[DATE]"
click at [668, 346] on div "*Depreciable Tax Basis Add 718,250 *Placed-In-Service Date" at bounding box center [598, 337] width 729 height 53
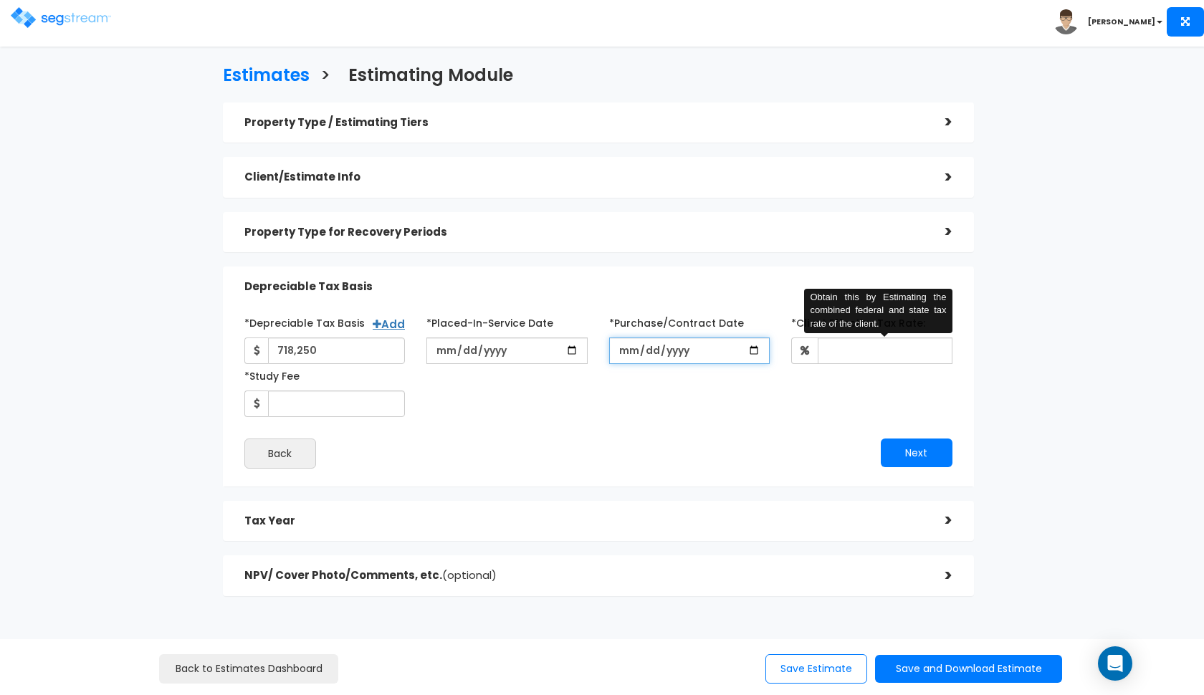
click at [628, 352] on input "*Purchase/Contract Date" at bounding box center [689, 350] width 161 height 27
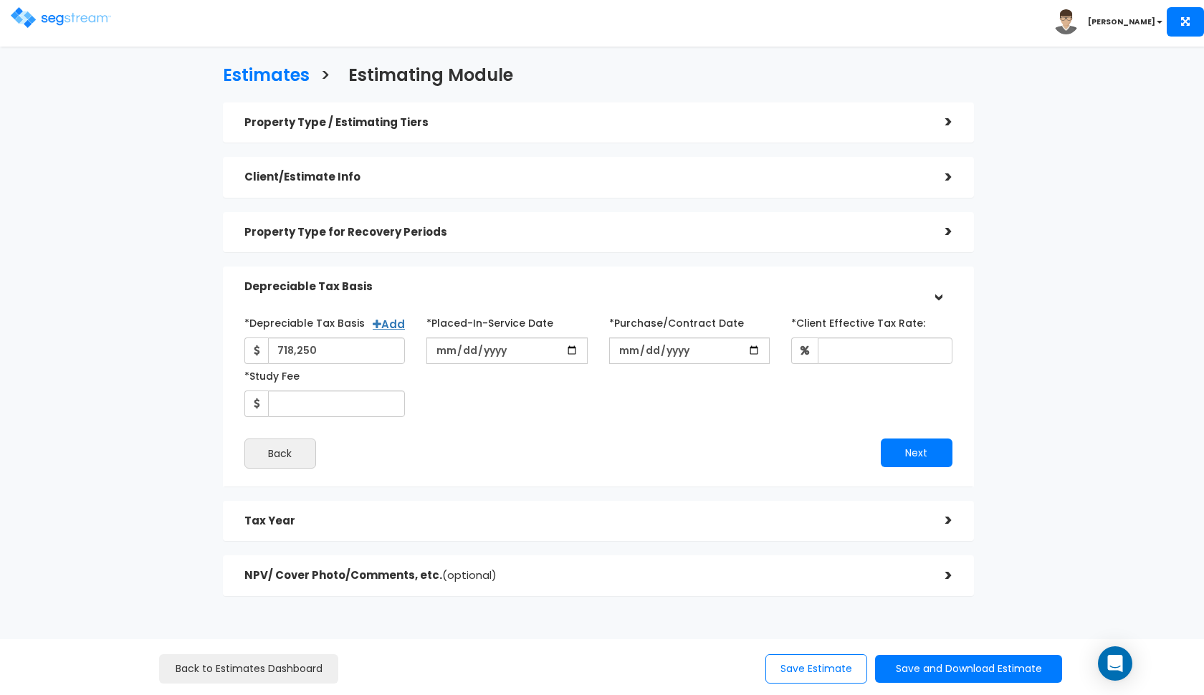
type input "[DATE]"
click at [803, 383] on div "*Depreciable Tax Basis Add 718,250 *Placed-In-Service Date" at bounding box center [598, 364] width 729 height 106
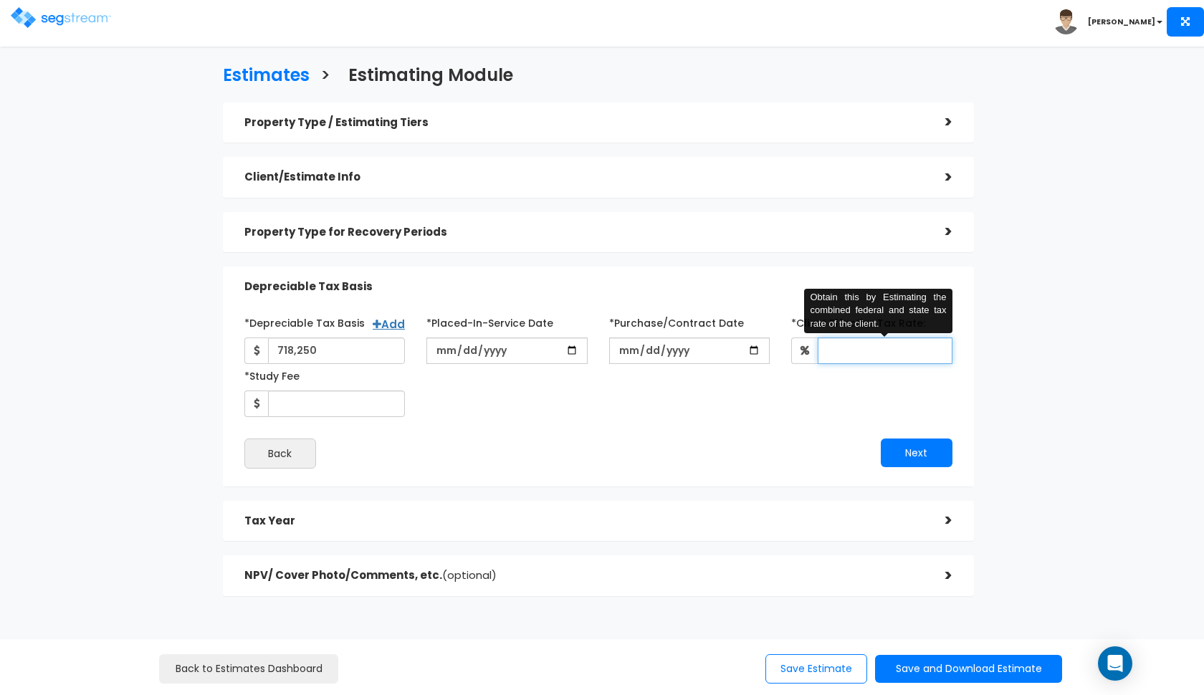
click at [836, 346] on input "*Client Effective Tax Rate:" at bounding box center [884, 350] width 135 height 27
type input "35"
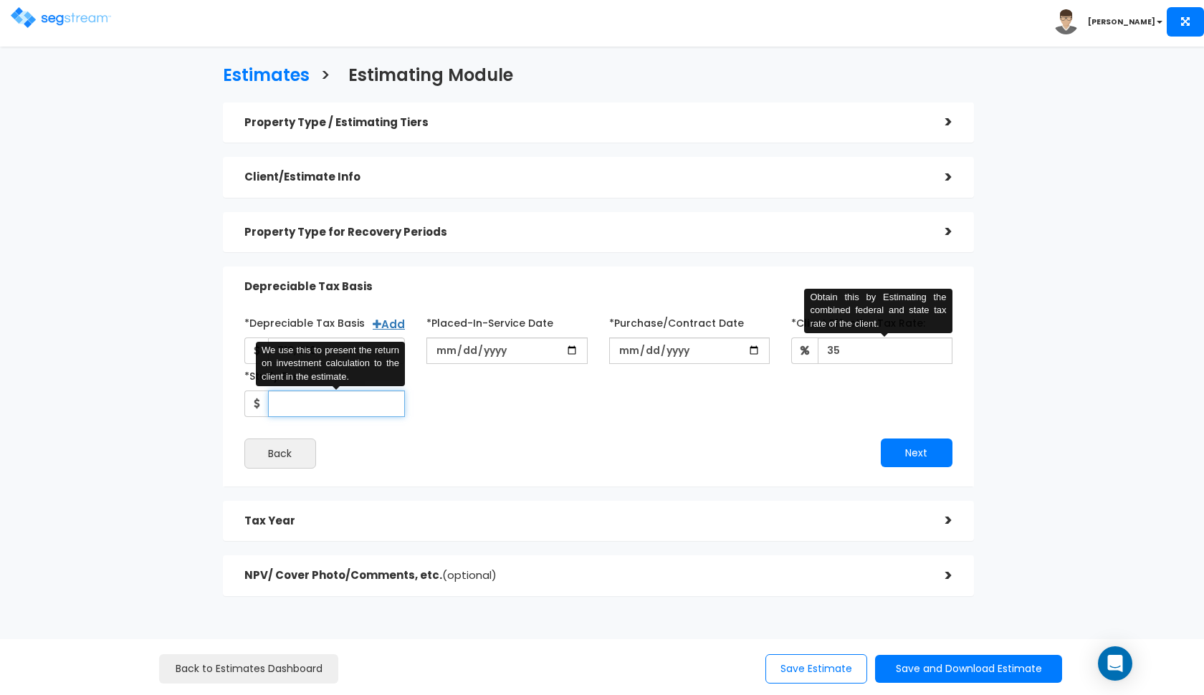
click at [315, 406] on input "*Study Fee" at bounding box center [337, 403] width 138 height 27
click at [395, 426] on div "*Depreciable Tax Basis Add 718,250 *Placed-In-Service Date [DATE]" at bounding box center [598, 390] width 708 height 158
click at [332, 397] on input "*Study Fee" at bounding box center [337, 403] width 138 height 27
type input "3,000"
click at [479, 474] on div "*Depreciable Tax Basis Add 718,250 *Placed-In-Service Date [DATE] *Purchase/Con…" at bounding box center [598, 389] width 751 height 193
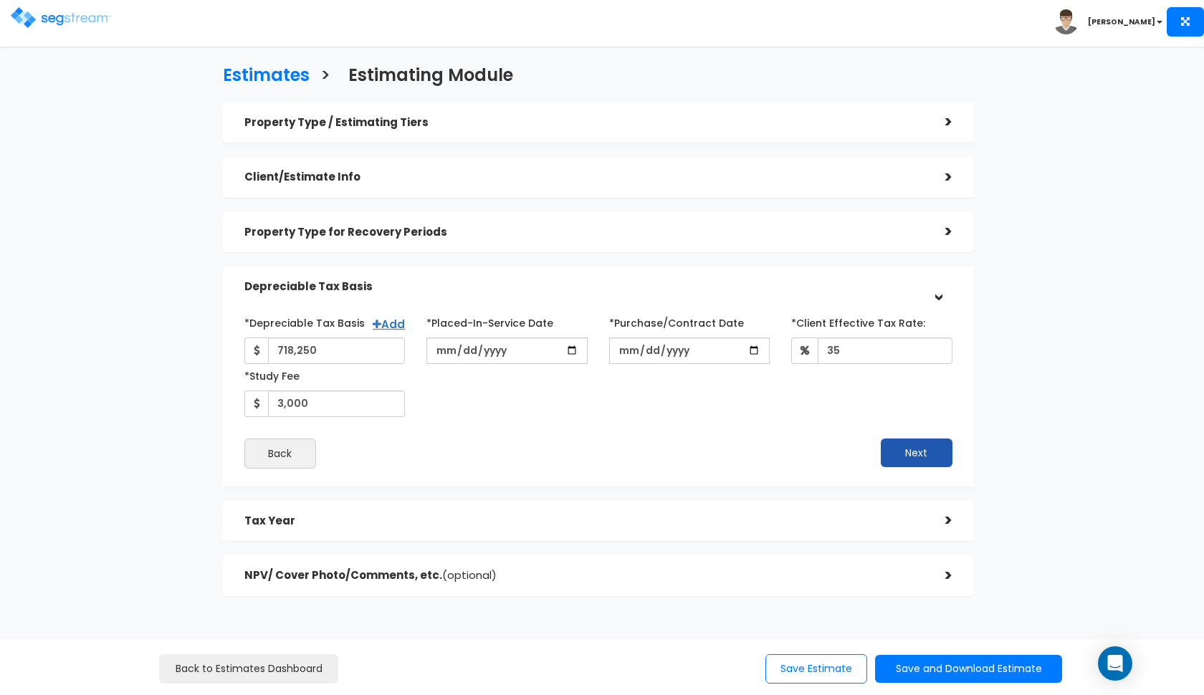
click at [905, 453] on button "Next" at bounding box center [917, 452] width 72 height 29
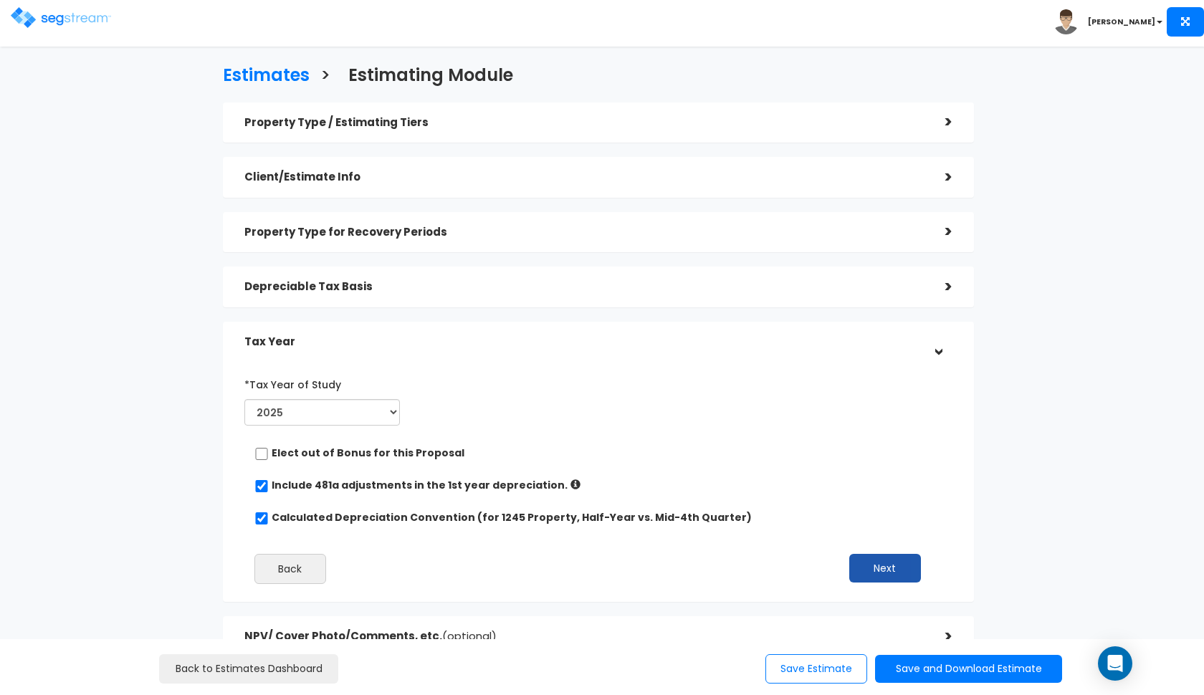
click at [878, 560] on button "Next" at bounding box center [885, 568] width 72 height 29
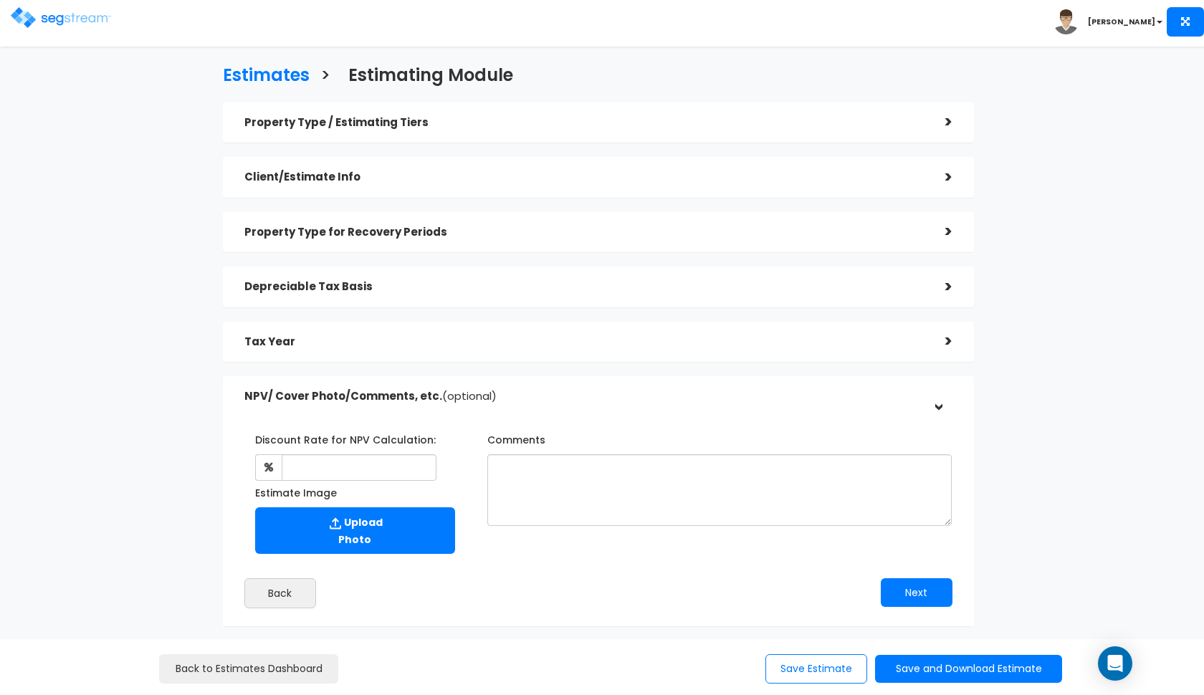
click at [830, 304] on div "Depreciable Tax Basis >" at bounding box center [598, 287] width 751 height 41
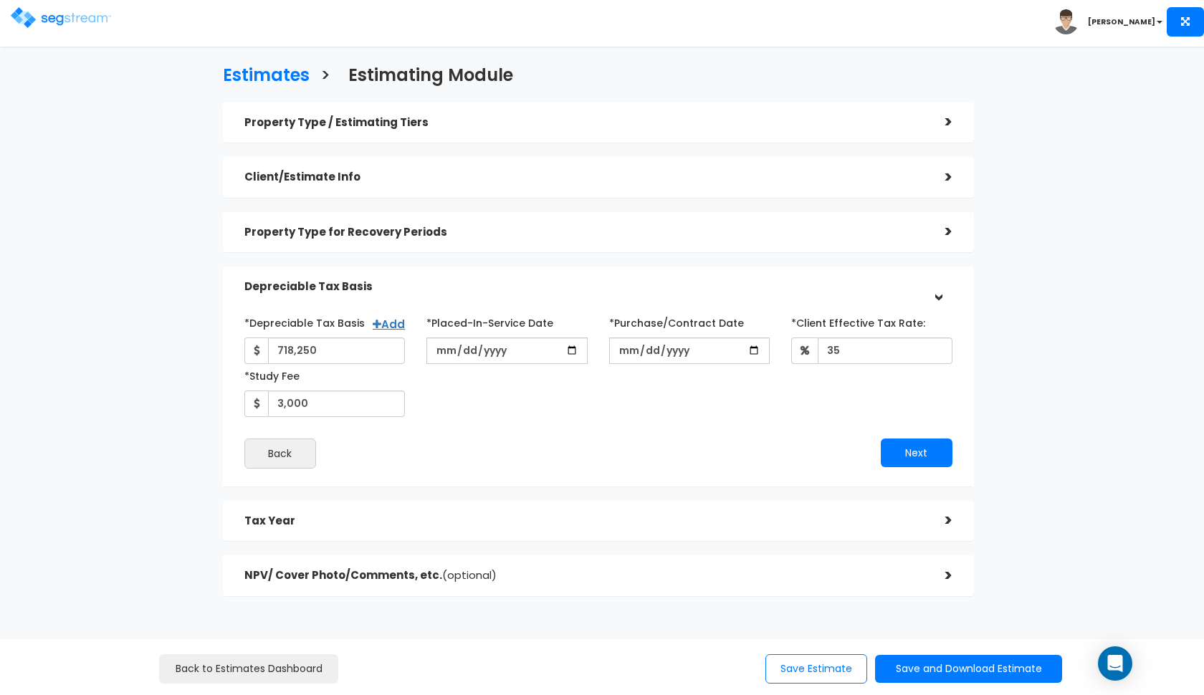
click at [827, 297] on div "Depreciable Tax Basis" at bounding box center [583, 287] width 679 height 27
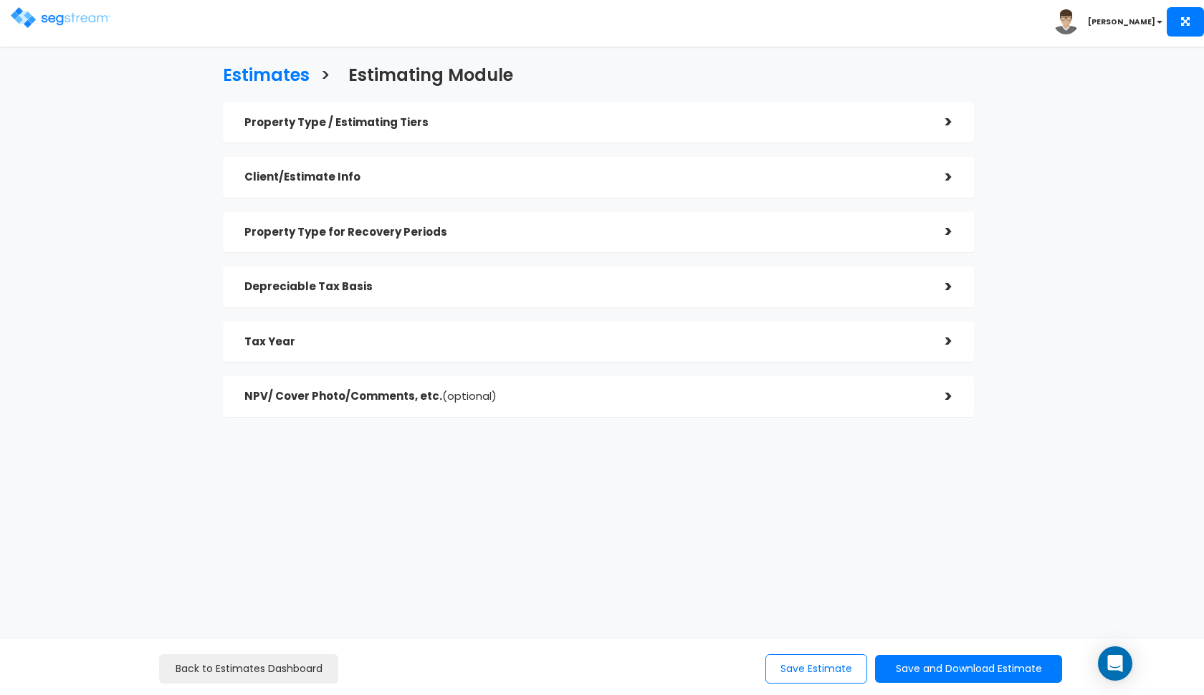
click at [827, 295] on div "Depreciable Tax Basis" at bounding box center [583, 287] width 679 height 27
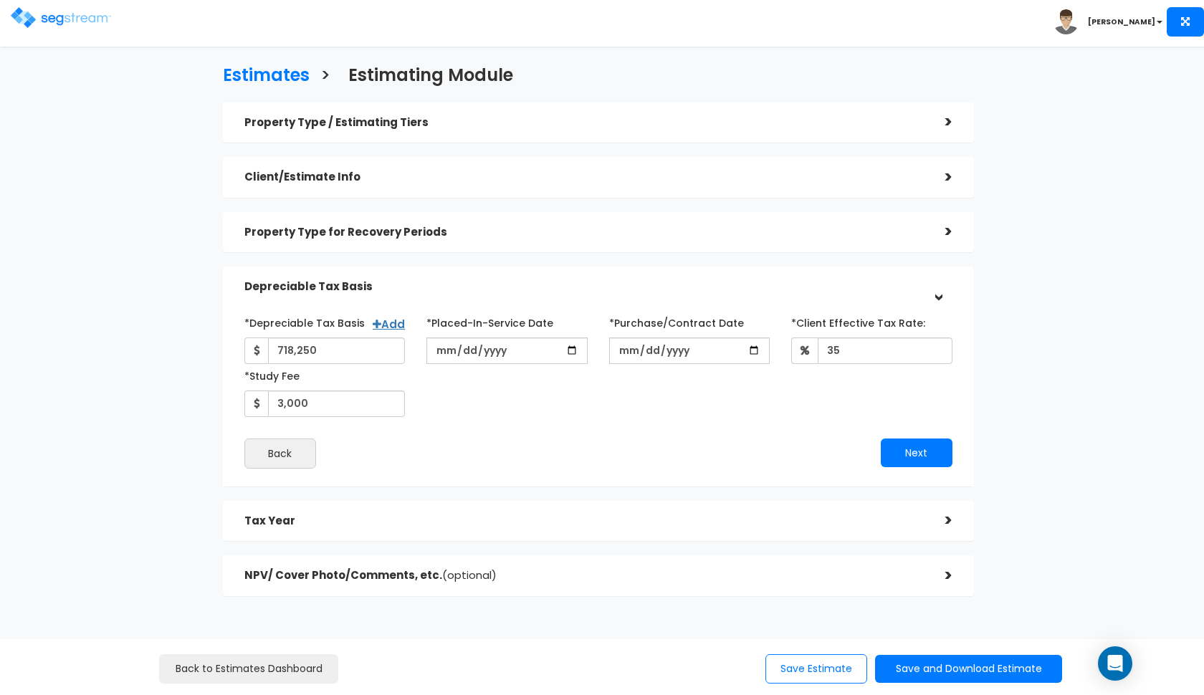
click at [572, 287] on h5 "Depreciable Tax Basis" at bounding box center [583, 287] width 679 height 12
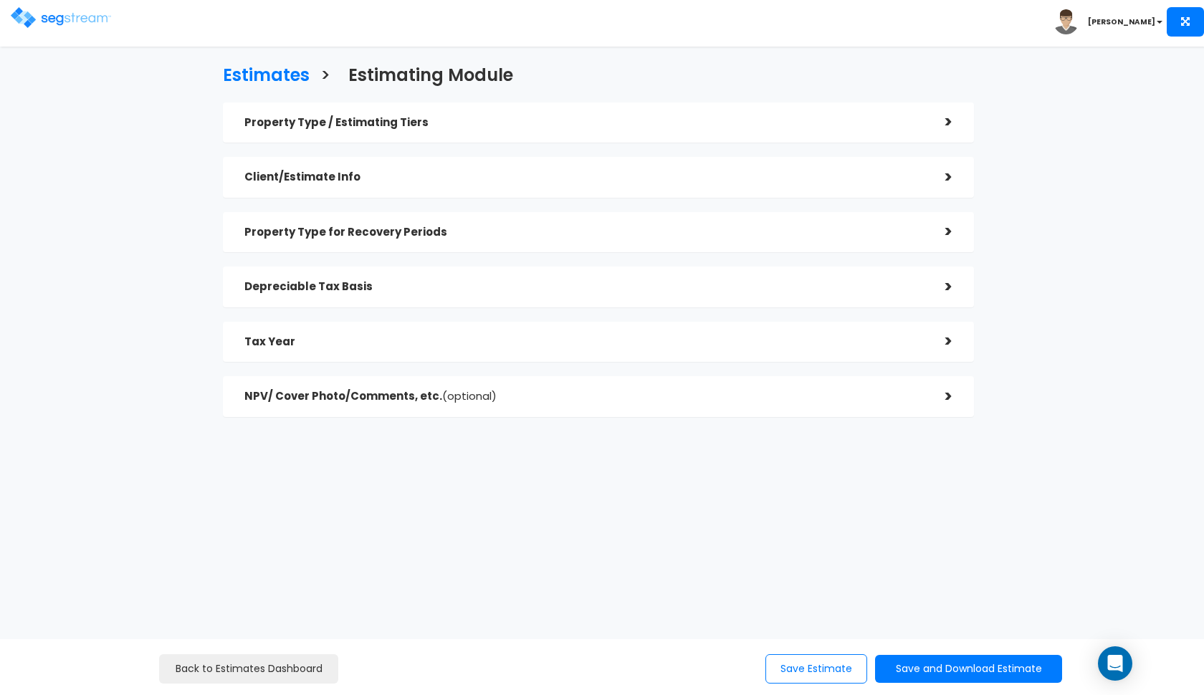
click at [534, 390] on h5 "NPV/ Cover Photo/Comments, etc. (optional)" at bounding box center [583, 396] width 679 height 12
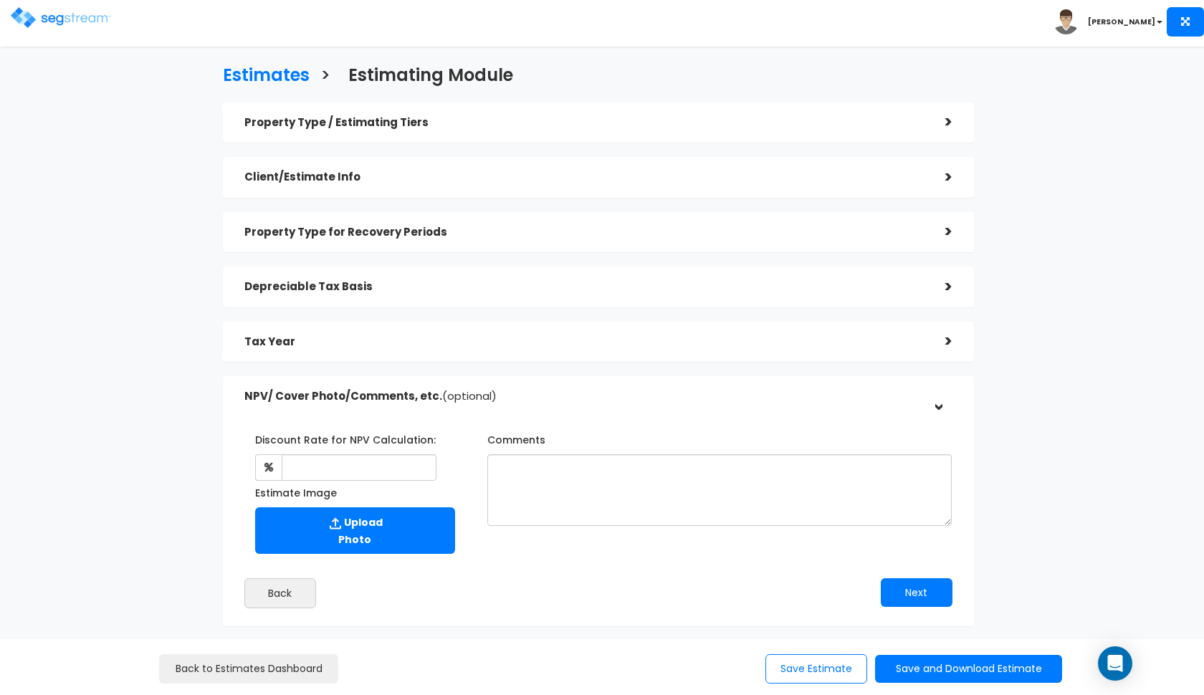
click at [367, 481] on div "Estimate Image Upload Photo" at bounding box center [354, 521] width 221 height 80
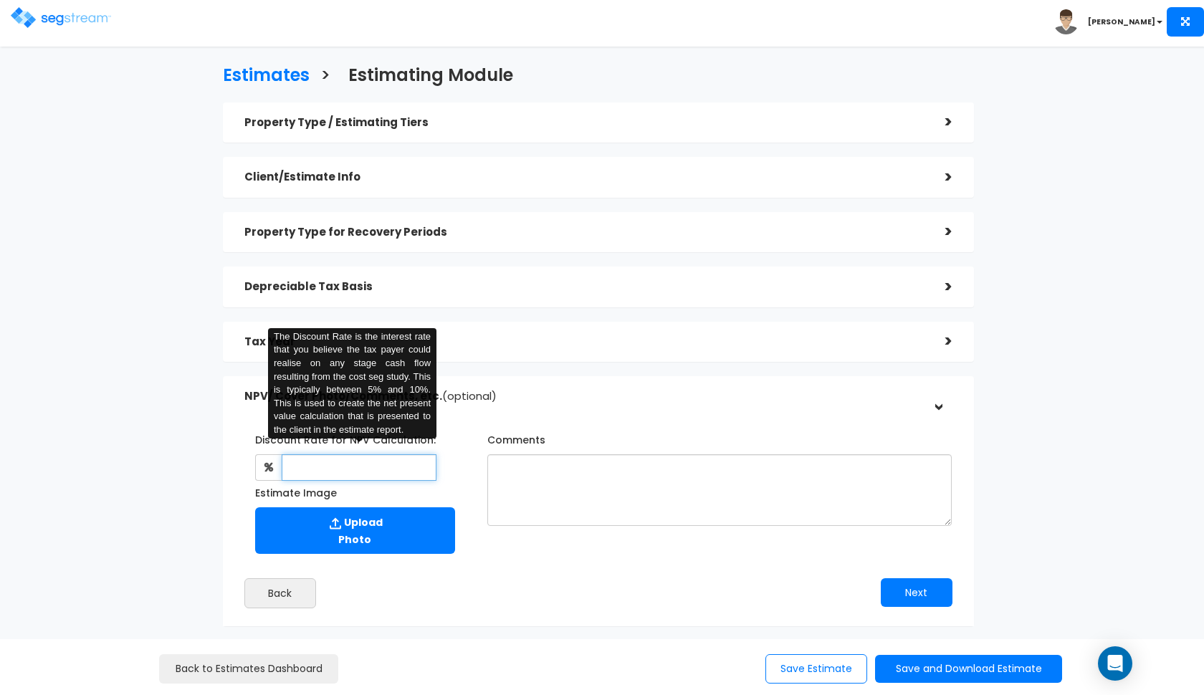
click at [373, 459] on input "text" at bounding box center [359, 467] width 155 height 27
type input "8"
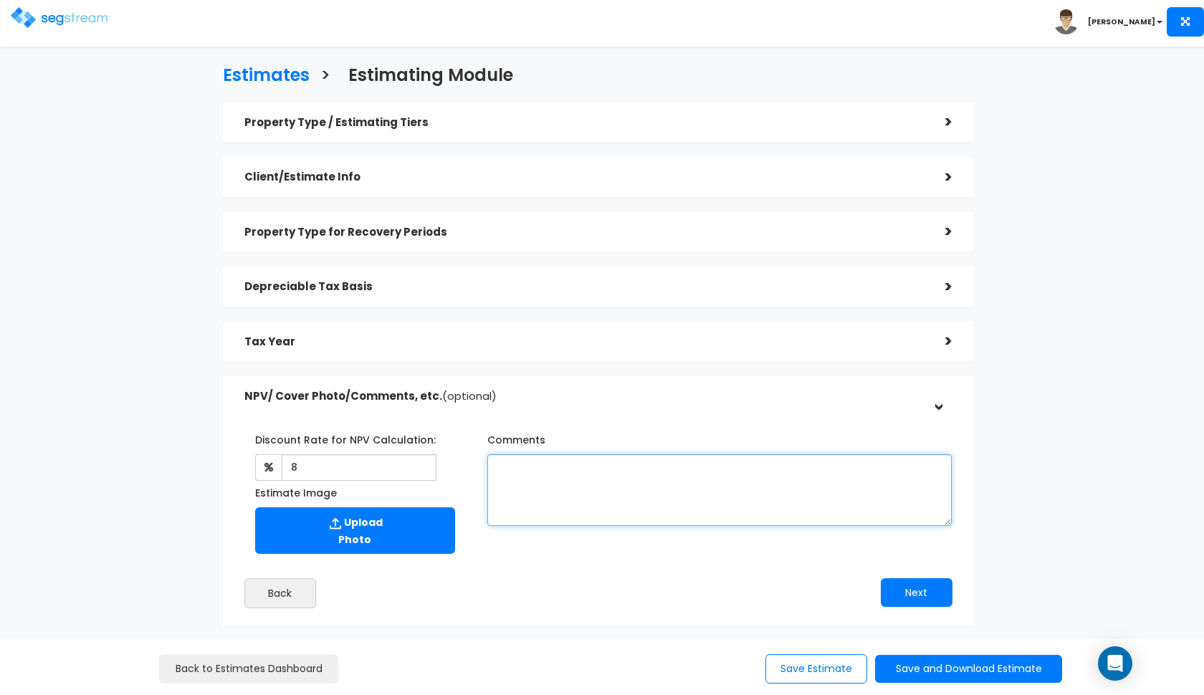
click at [543, 479] on textarea "Comments" at bounding box center [719, 490] width 465 height 72
type textarea "A"
click at [504, 468] on textarea "A land value of 15% from client, a purchase price of $845,000, and" at bounding box center [719, 490] width 465 height 72
click at [651, 464] on textarea "a land value of 15% from client, a purchase price of $845,000, and" at bounding box center [719, 490] width 465 height 72
drag, startPoint x: 861, startPoint y: 466, endPoint x: 835, endPoint y: 466, distance: 25.8
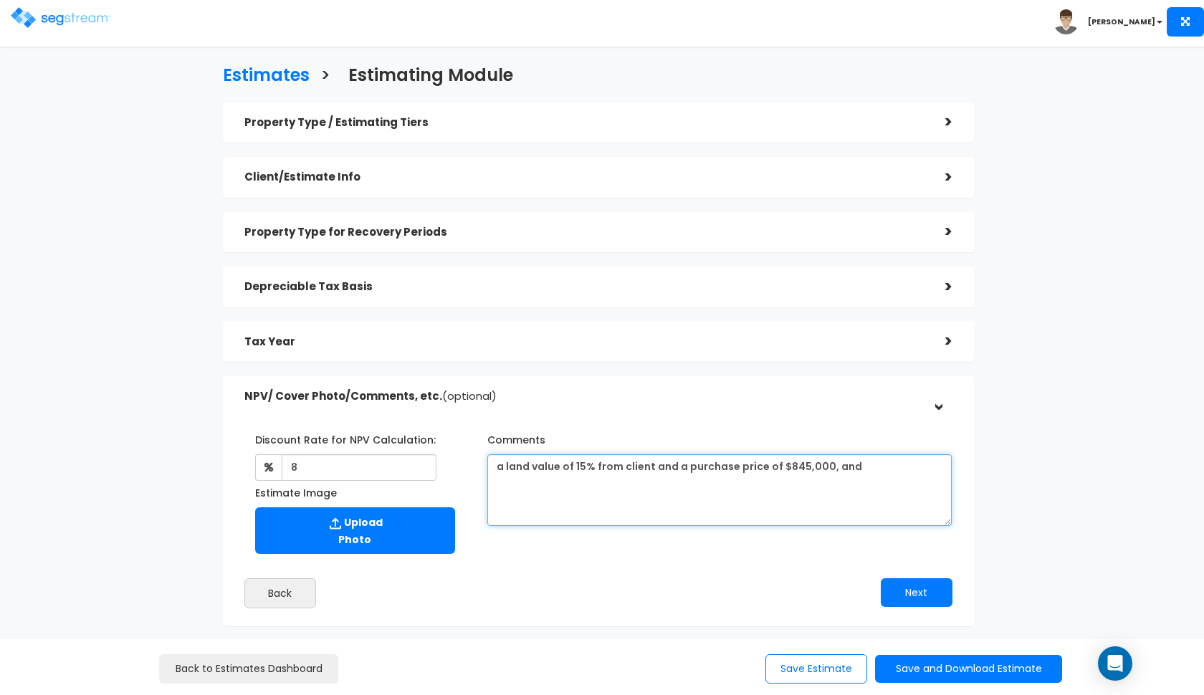
click at [835, 466] on textarea "a land value of 15% from client and a purchase price of $845,000, and" at bounding box center [719, 490] width 465 height 72
type textarea "a land value of 15% from client and a purchase price of $845,000."
click at [906, 580] on button "Next" at bounding box center [917, 592] width 72 height 29
click at [826, 395] on h5 "NPV/ Cover Photo/Comments, etc. (optional)" at bounding box center [583, 396] width 679 height 12
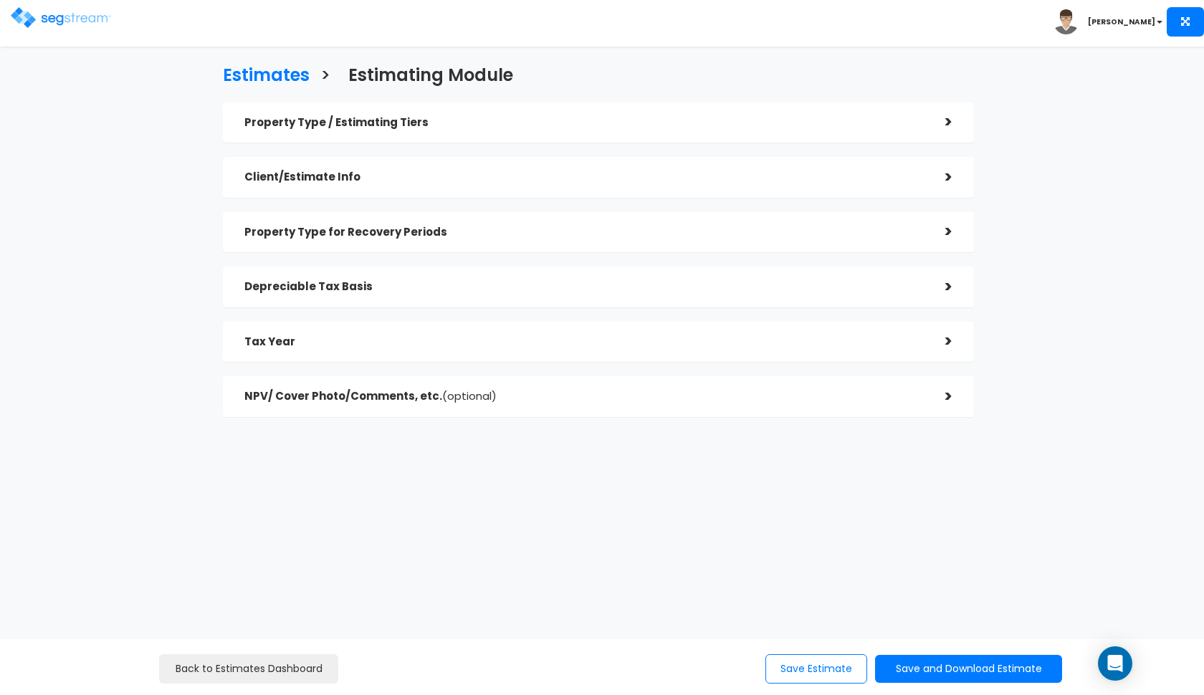
click at [761, 132] on div "Property Type / Estimating Tiers" at bounding box center [583, 123] width 679 height 27
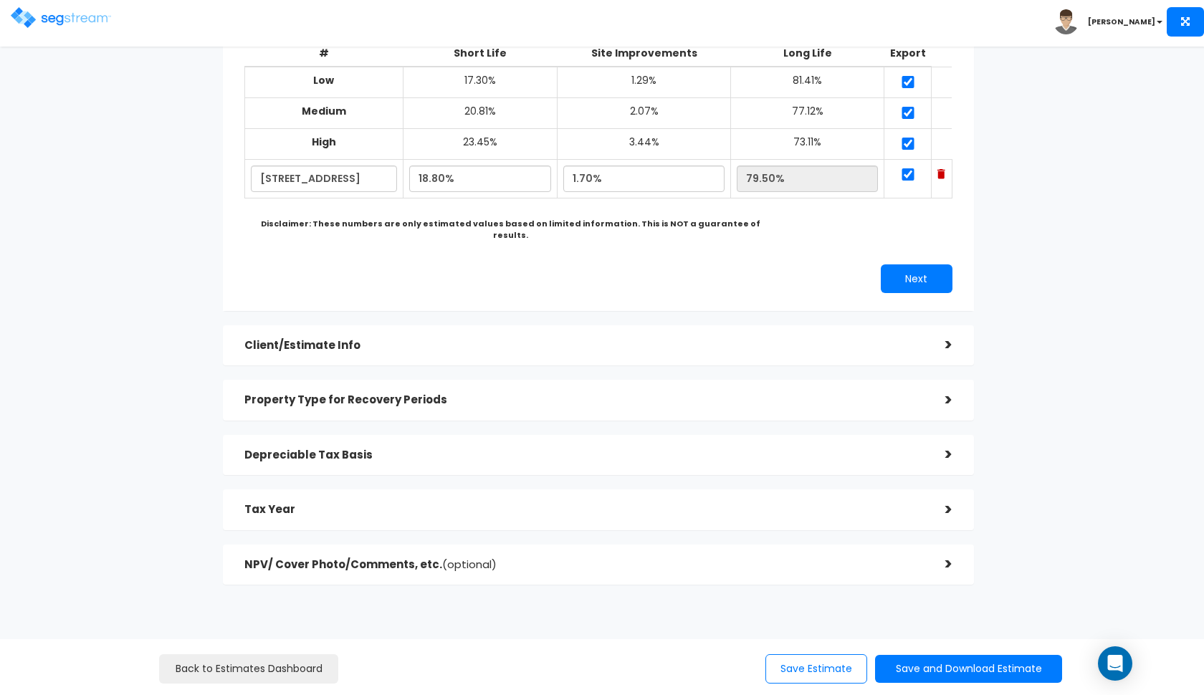
scroll to position [170, 0]
click at [785, 461] on div "Property Type / Estimating Tiers > *Property Type Townhouse Assisted/Senior Liv…" at bounding box center [598, 259] width 751 height 653
click at [776, 472] on div "Property Type / Estimating Tiers > *Property Type Townhouse Assisted/Senior Liv…" at bounding box center [598, 259] width 751 height 653
click at [769, 490] on div "Tax Year >" at bounding box center [598, 510] width 751 height 41
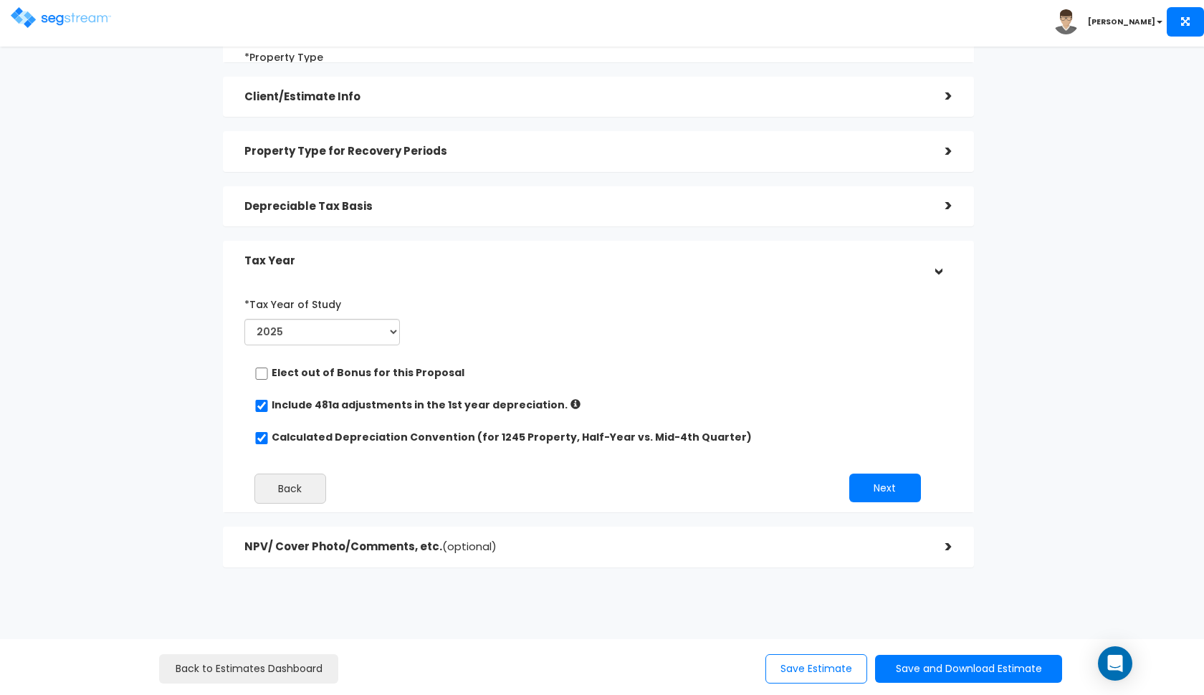
scroll to position [87, 0]
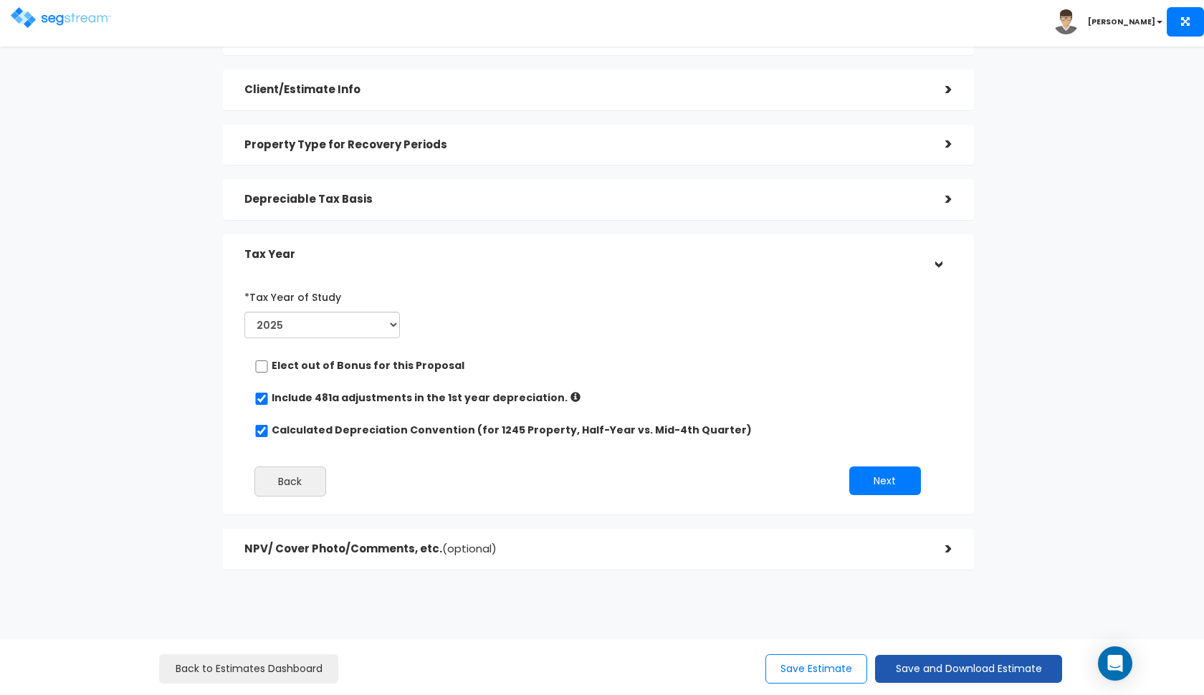
click at [979, 671] on button "Save and Download Estimate" at bounding box center [968, 669] width 187 height 28
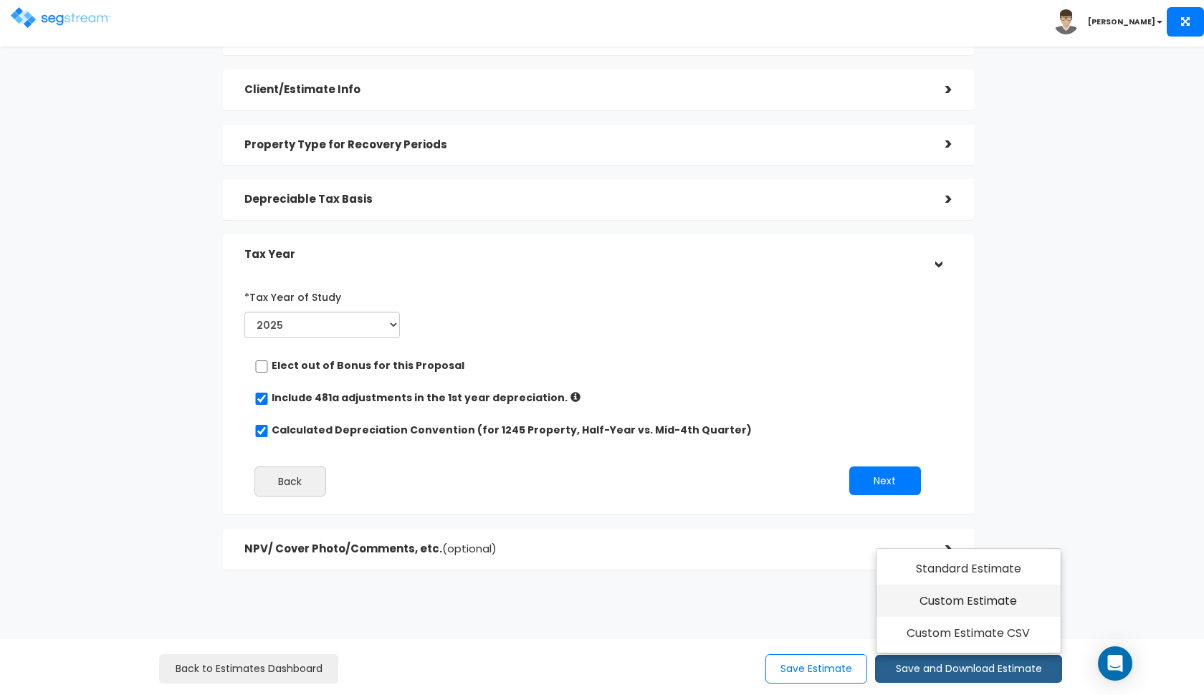
click at [978, 605] on link "Custom Estimate" at bounding box center [968, 601] width 184 height 33
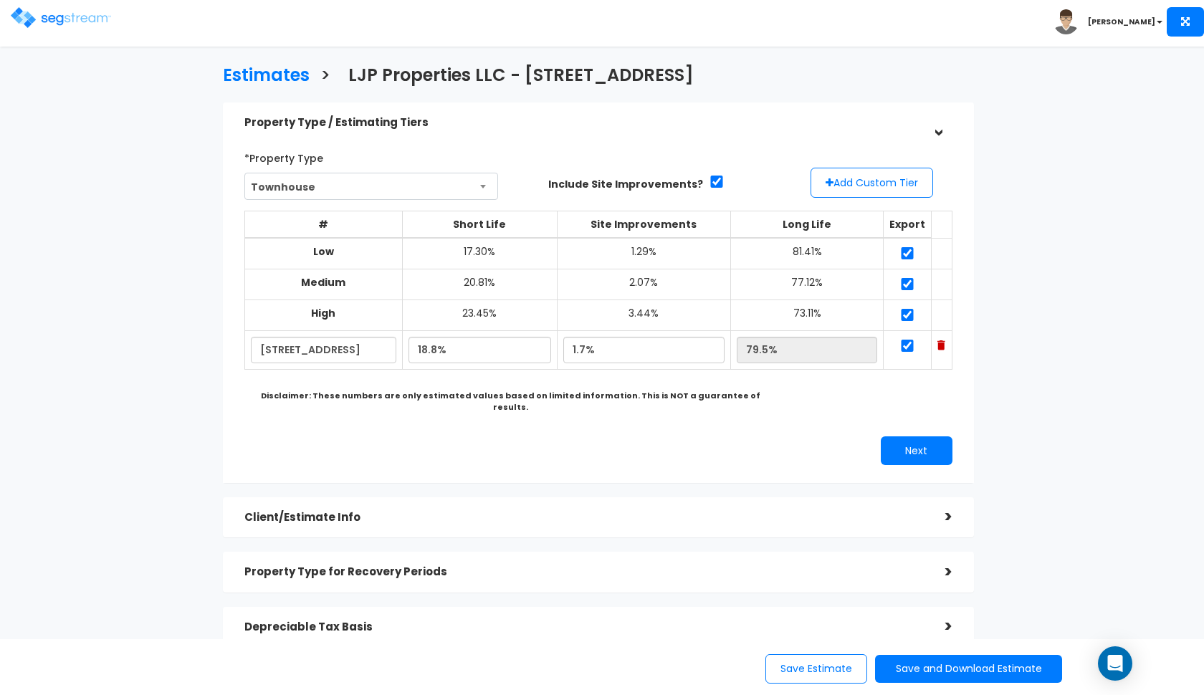
click at [941, 673] on button "Save and Download Estimate" at bounding box center [968, 669] width 187 height 28
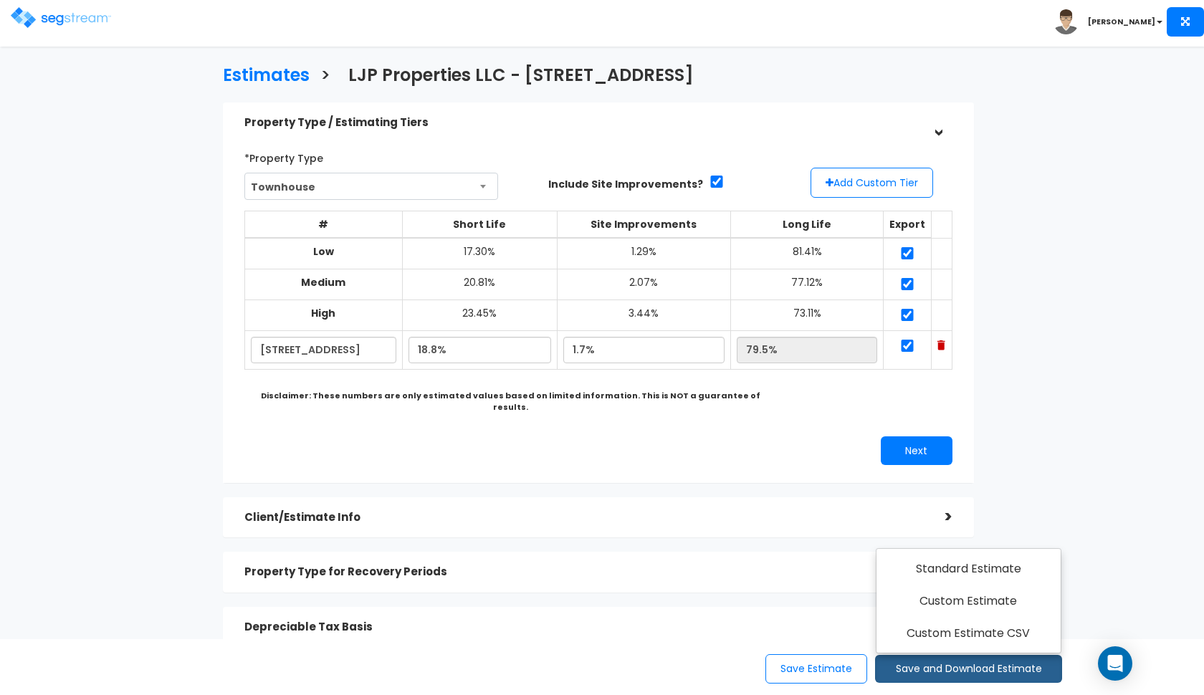
click at [651, 436] on div "Next" at bounding box center [780, 450] width 365 height 29
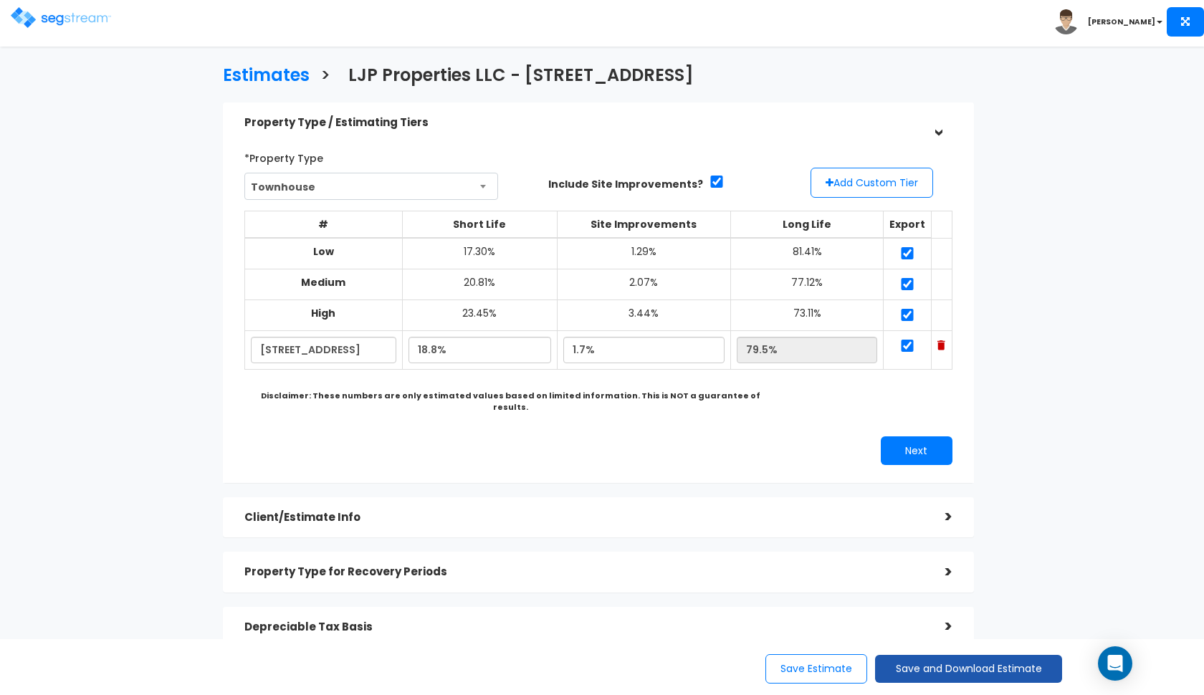
click at [931, 673] on button "Save and Download Estimate" at bounding box center [968, 669] width 187 height 28
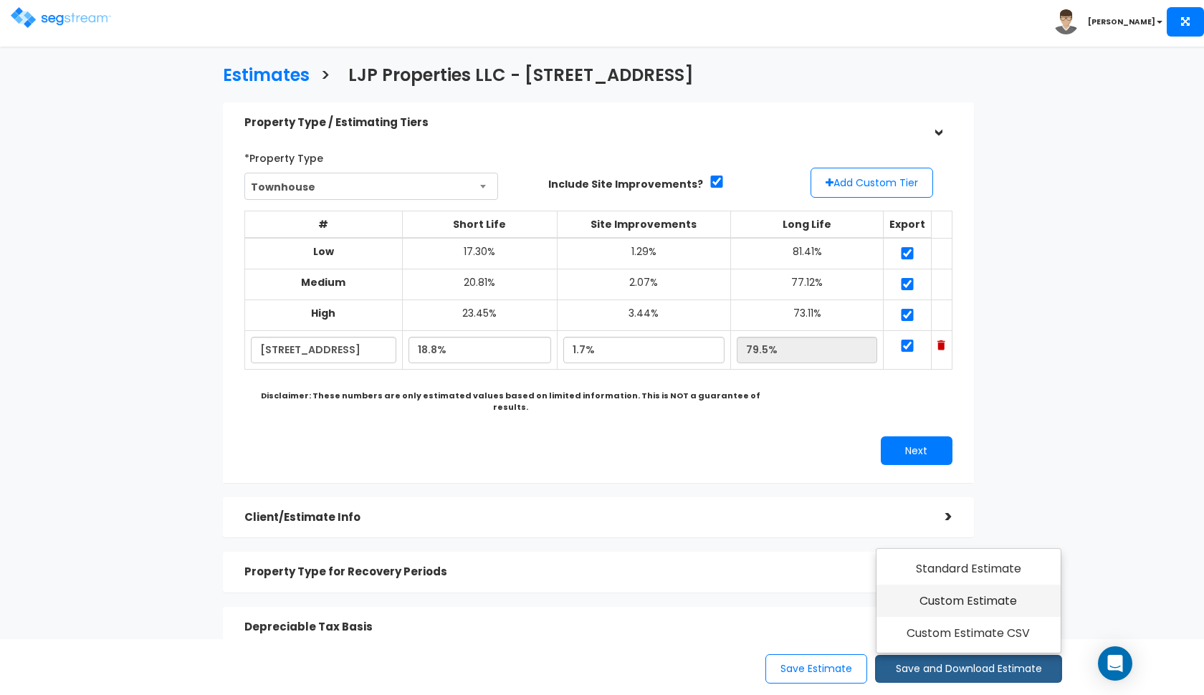
click at [946, 610] on link "Custom Estimate" at bounding box center [968, 601] width 184 height 33
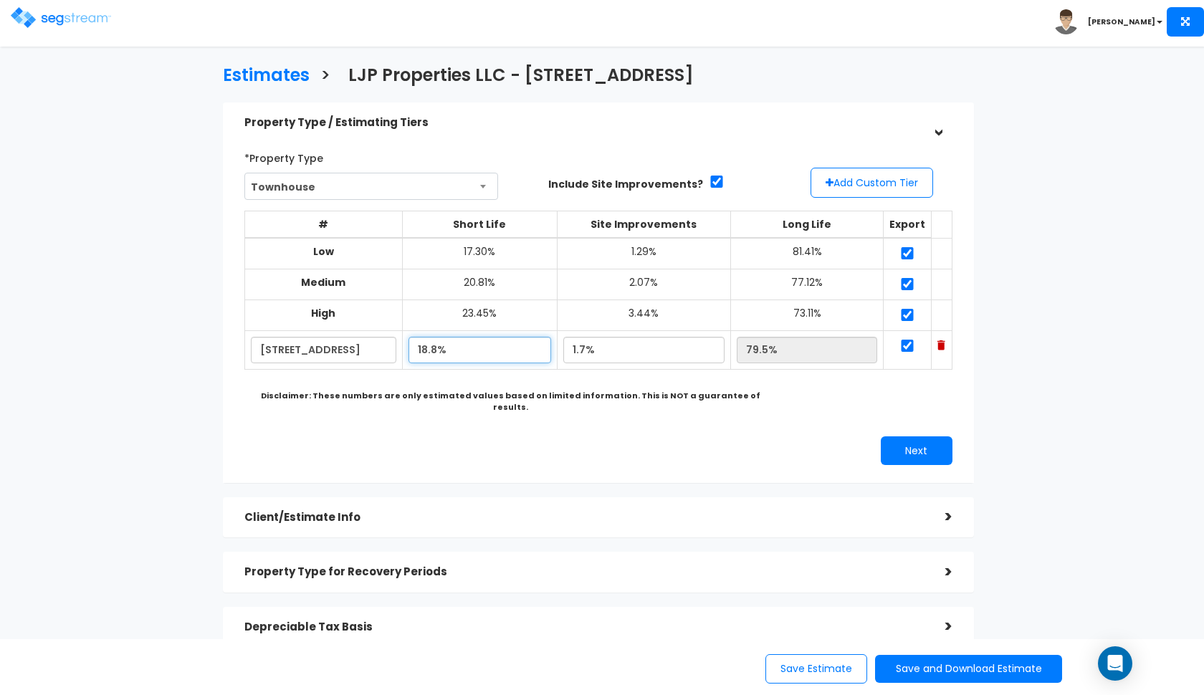
click at [438, 342] on input "18.8%" at bounding box center [479, 350] width 142 height 27
type input "19.20%"
type input "79.10%"
click at [584, 342] on input "1.7%" at bounding box center [643, 350] width 161 height 27
type input "2.30%"
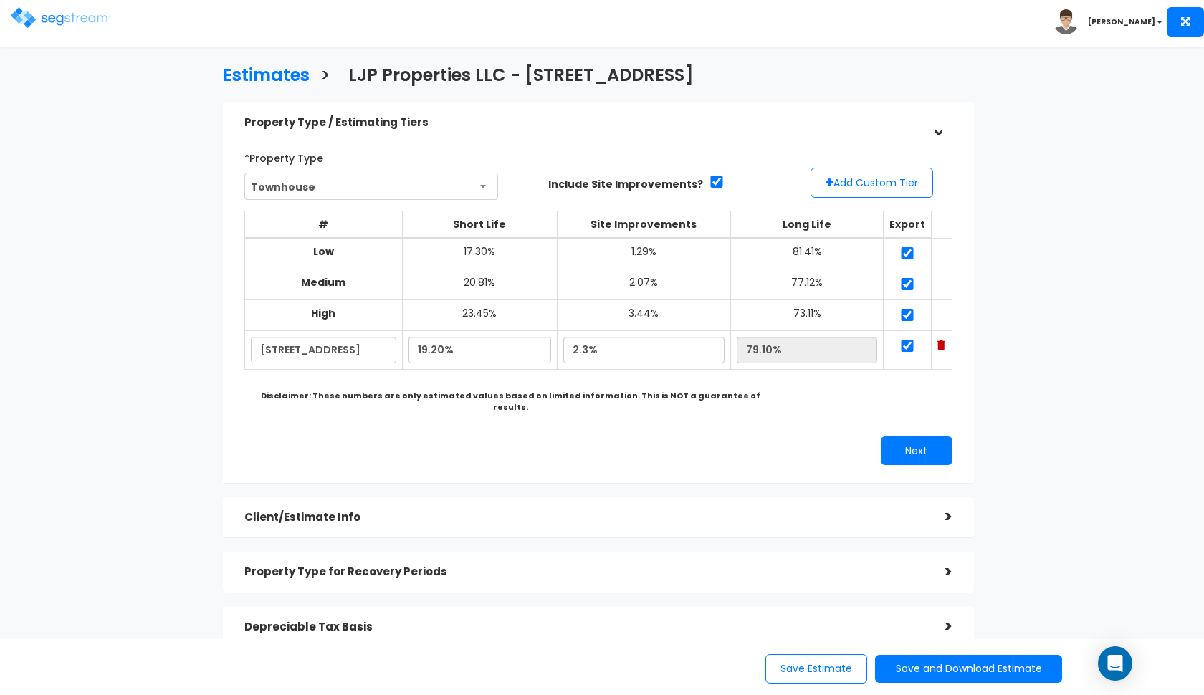
type input "78.50%"
click at [524, 436] on div "Next" at bounding box center [598, 450] width 729 height 29
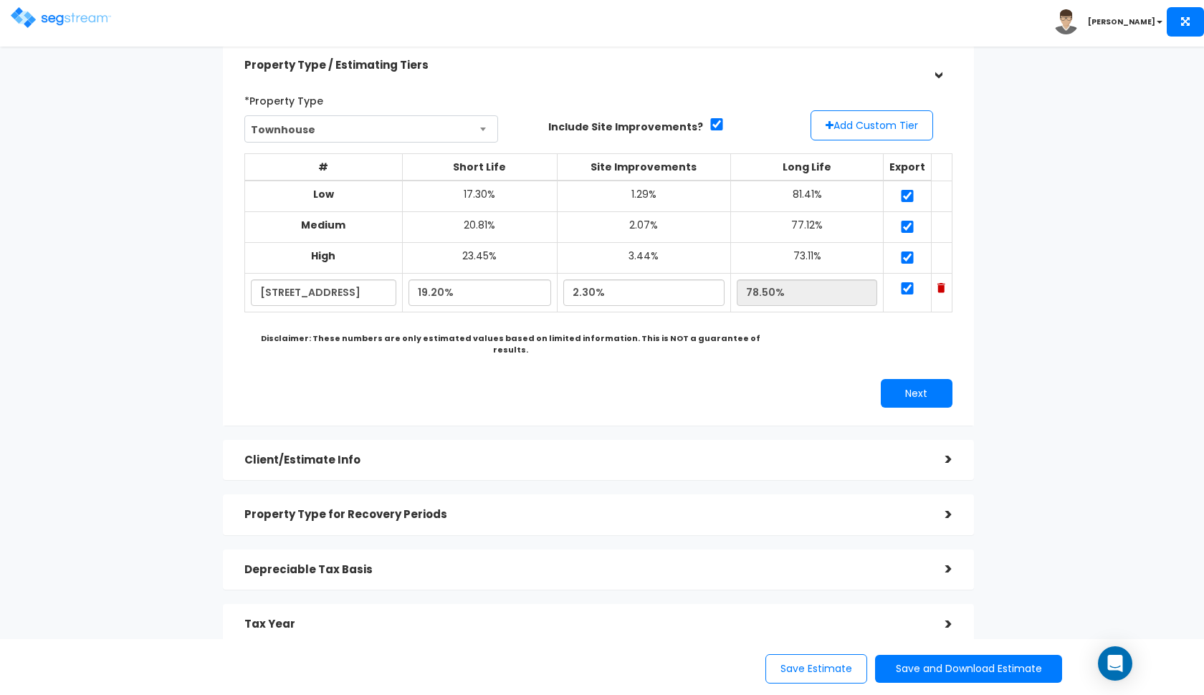
scroll to position [60, 0]
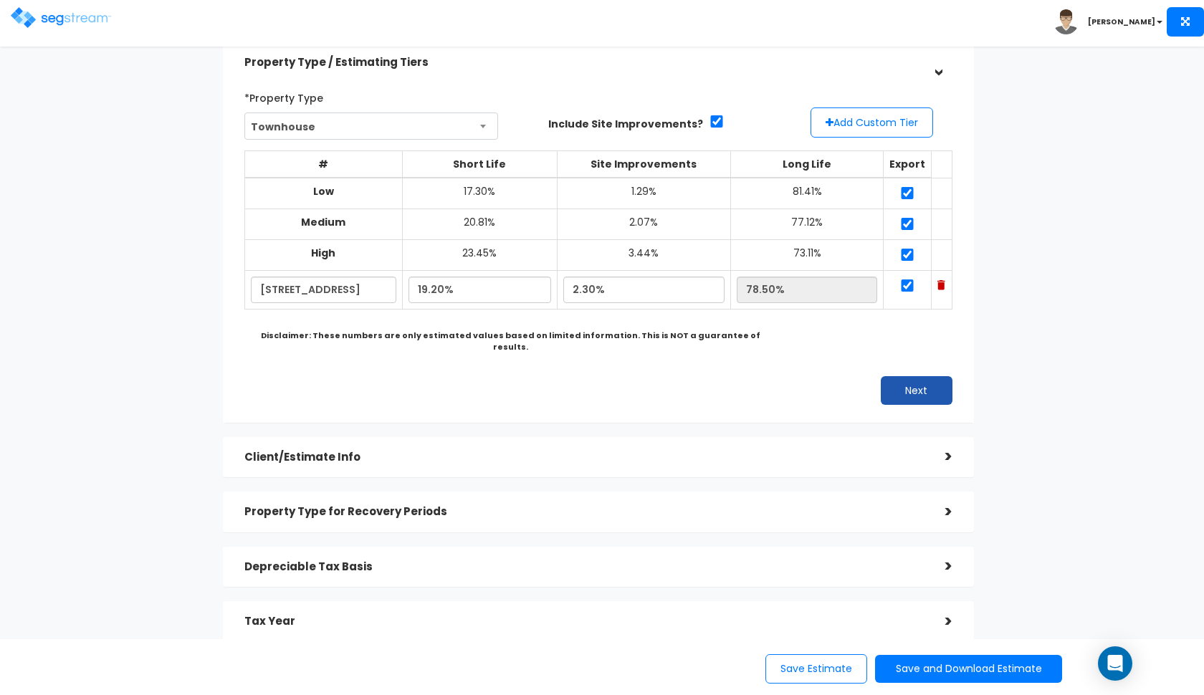
click at [891, 376] on button "Next" at bounding box center [917, 390] width 72 height 29
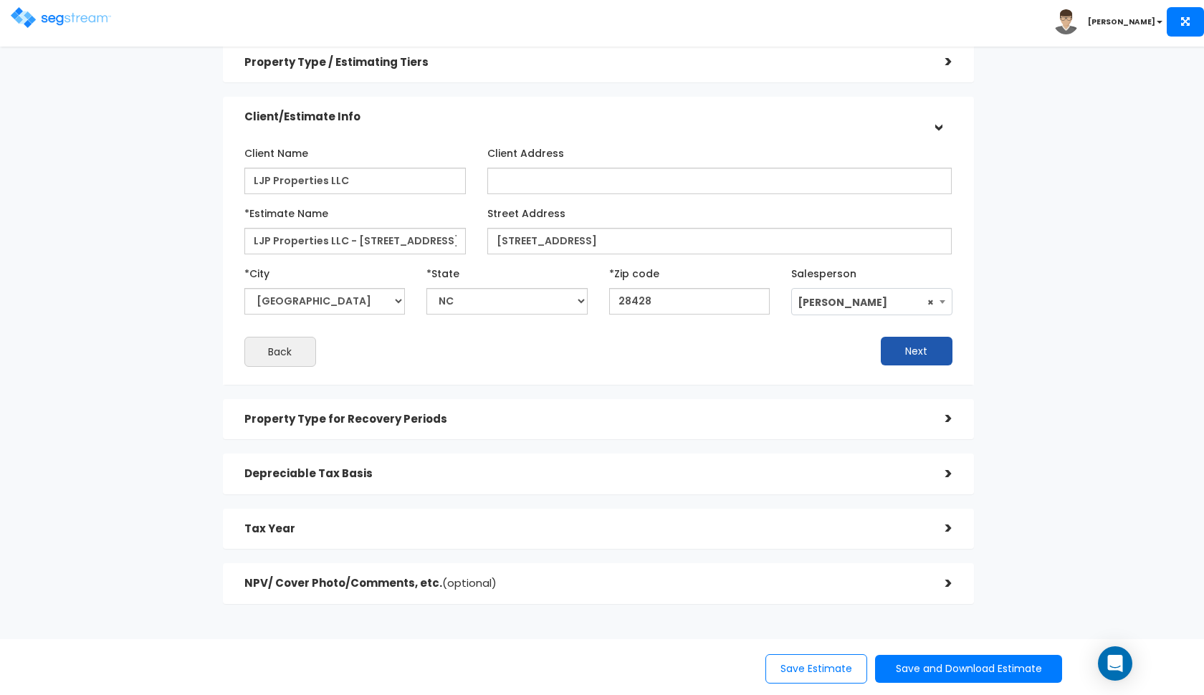
click at [898, 355] on button "Next" at bounding box center [917, 351] width 72 height 29
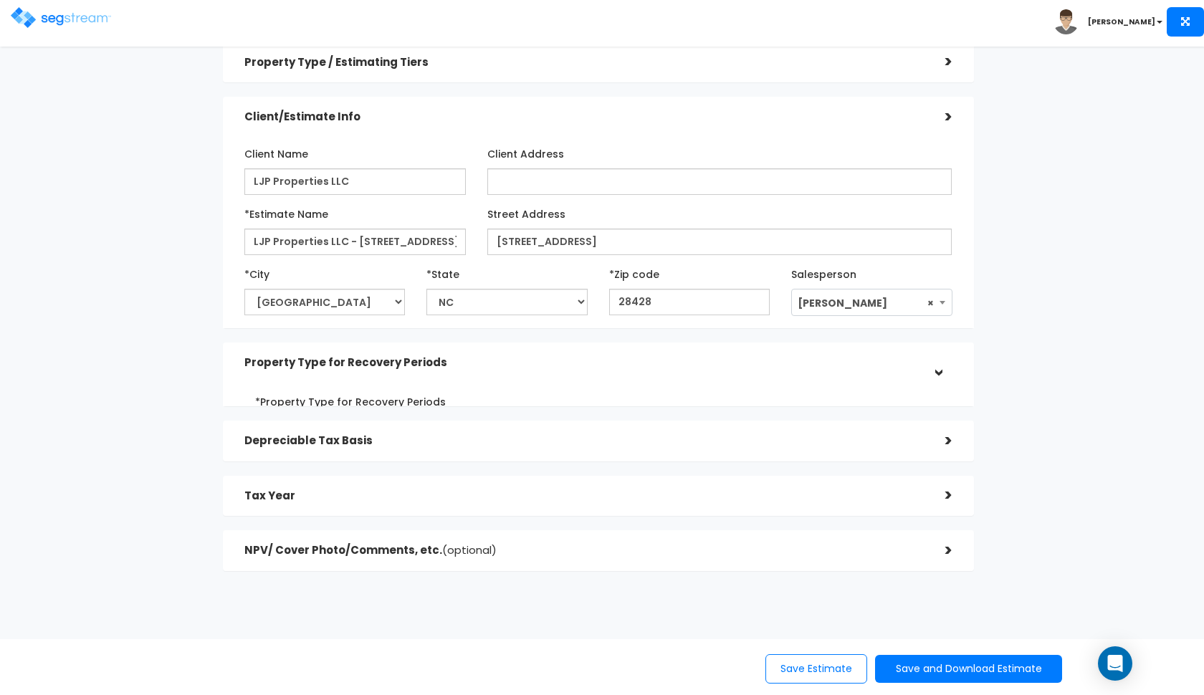
scroll to position [0, 0]
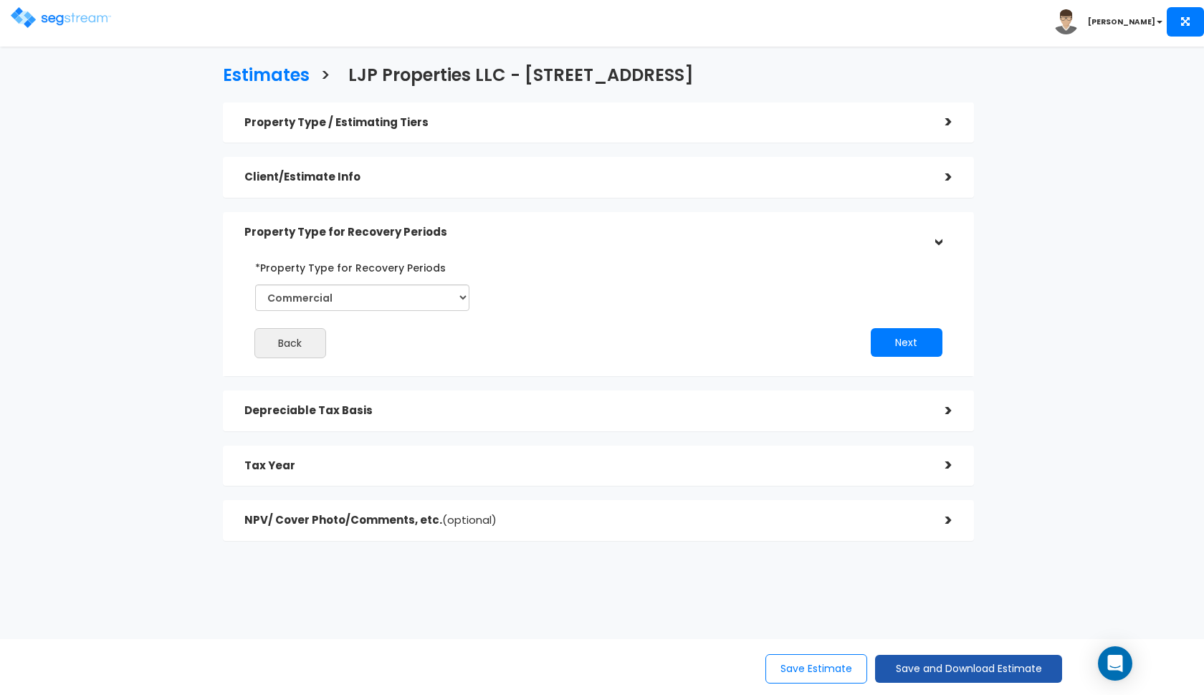
click at [896, 662] on button "Save and Download Estimate" at bounding box center [968, 669] width 187 height 28
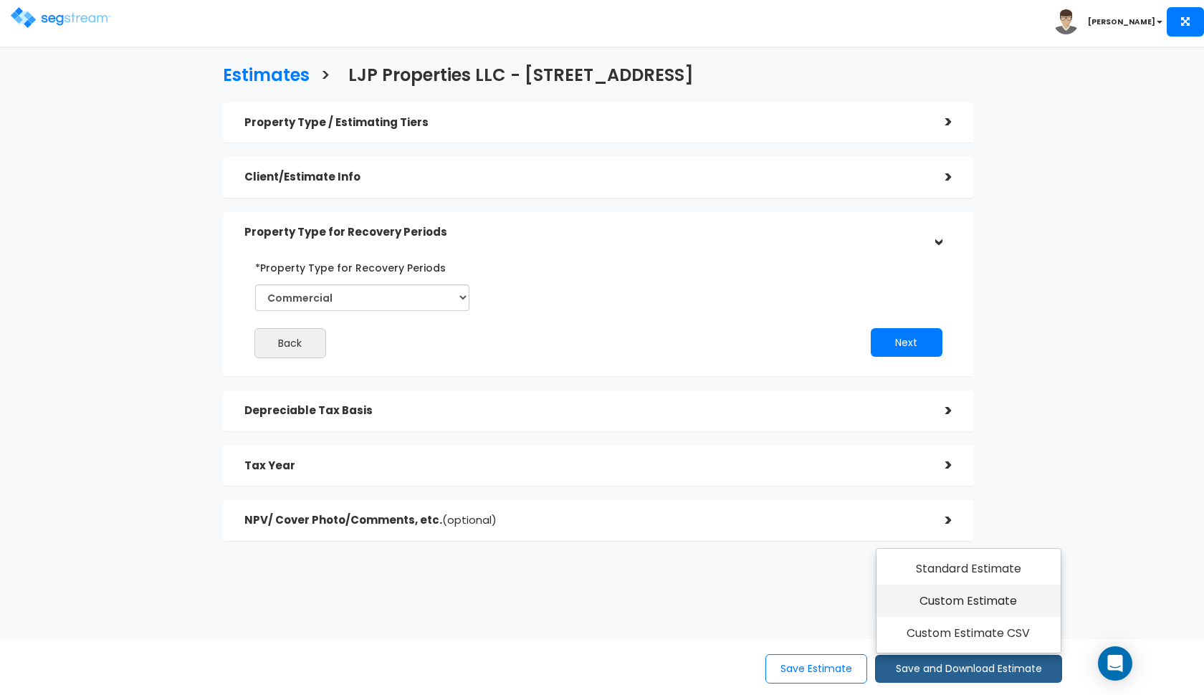
click at [916, 600] on link "Custom Estimate" at bounding box center [968, 601] width 184 height 33
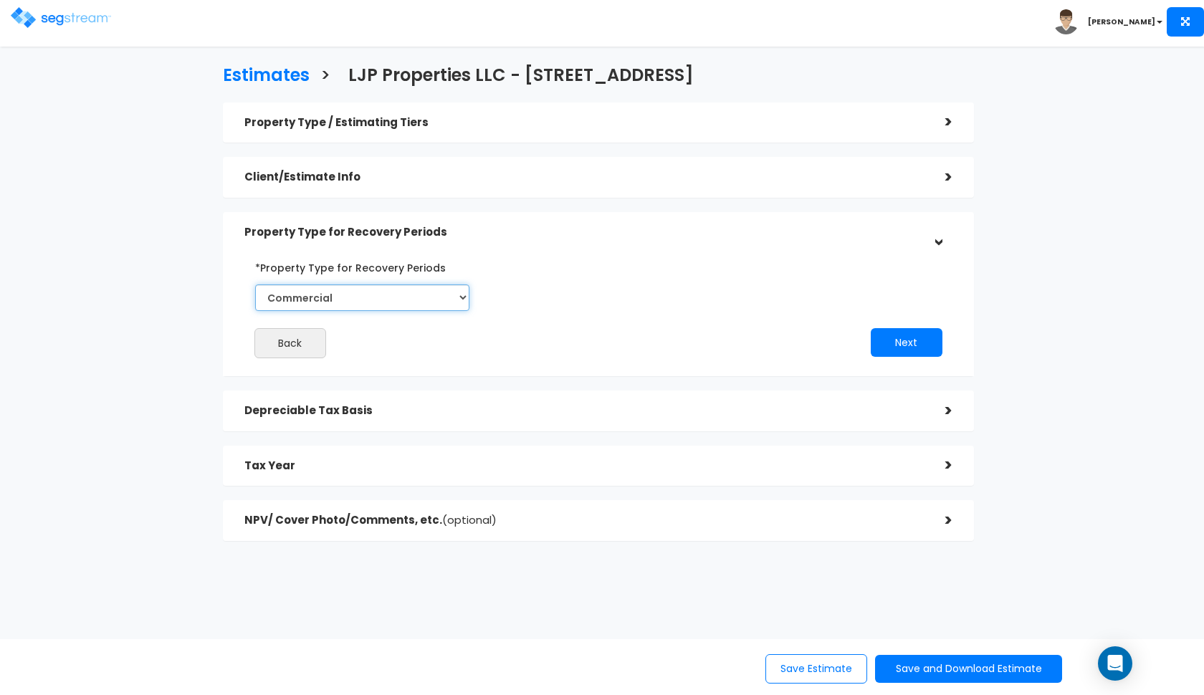
select select "Residential"
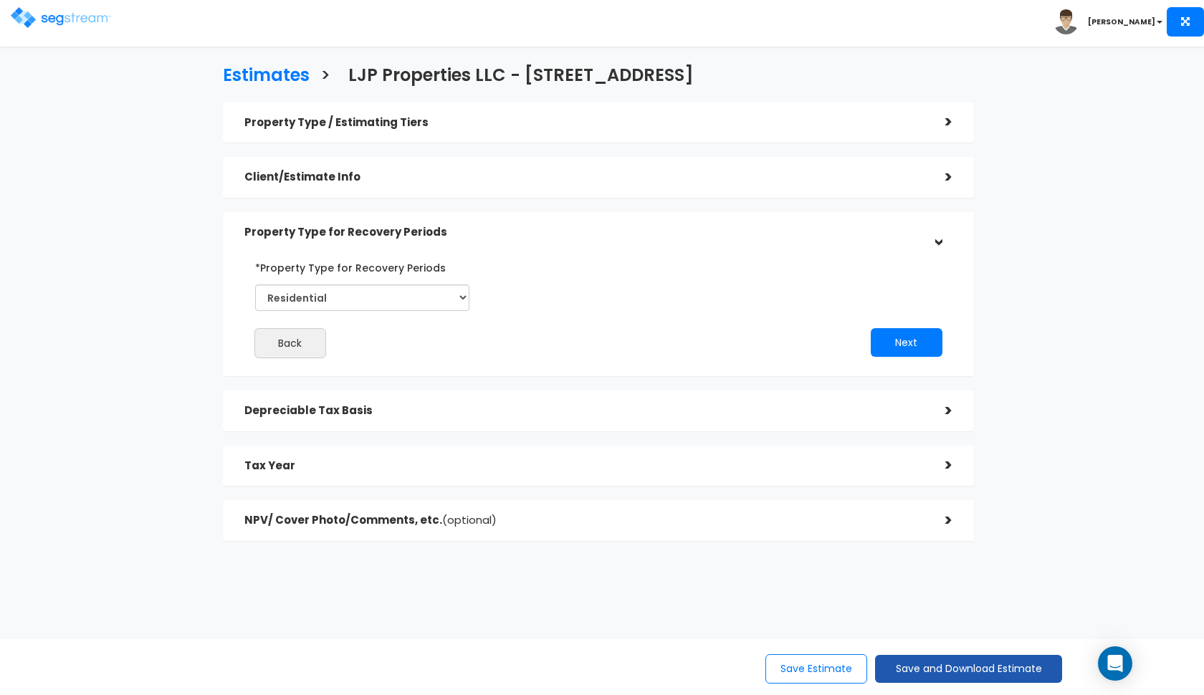
click at [939, 675] on button "Save and Download Estimate" at bounding box center [968, 669] width 187 height 28
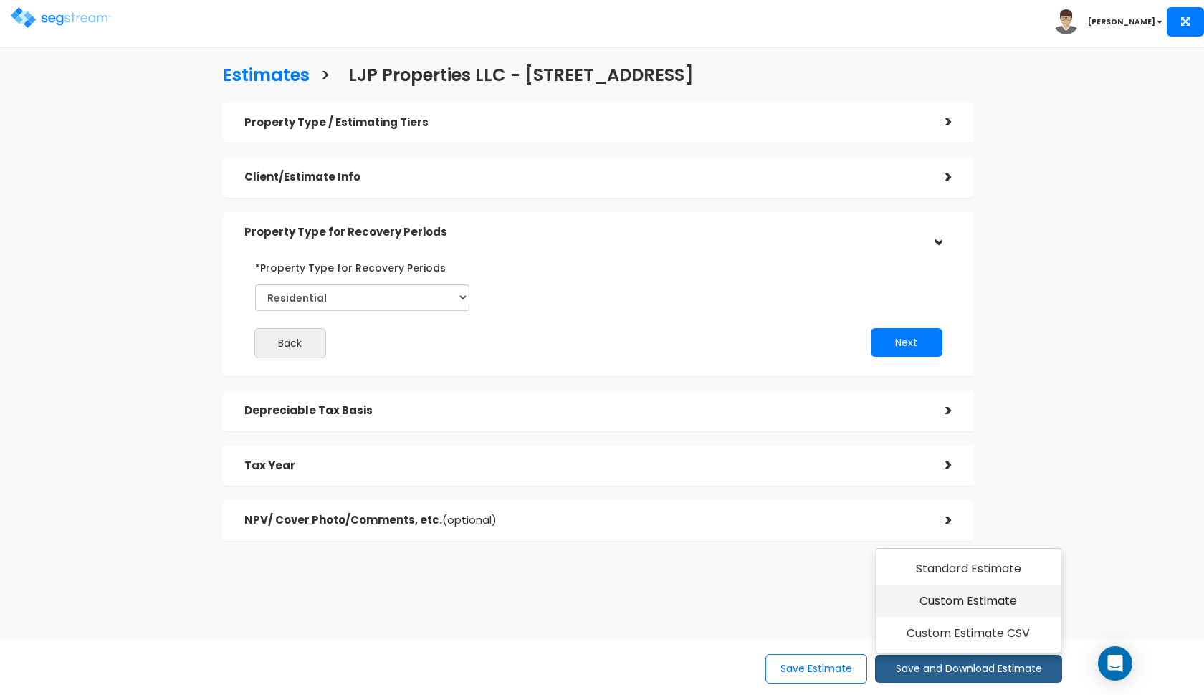
click at [977, 607] on link "Custom Estimate" at bounding box center [968, 601] width 184 height 33
